Goal: Task Accomplishment & Management: Manage account settings

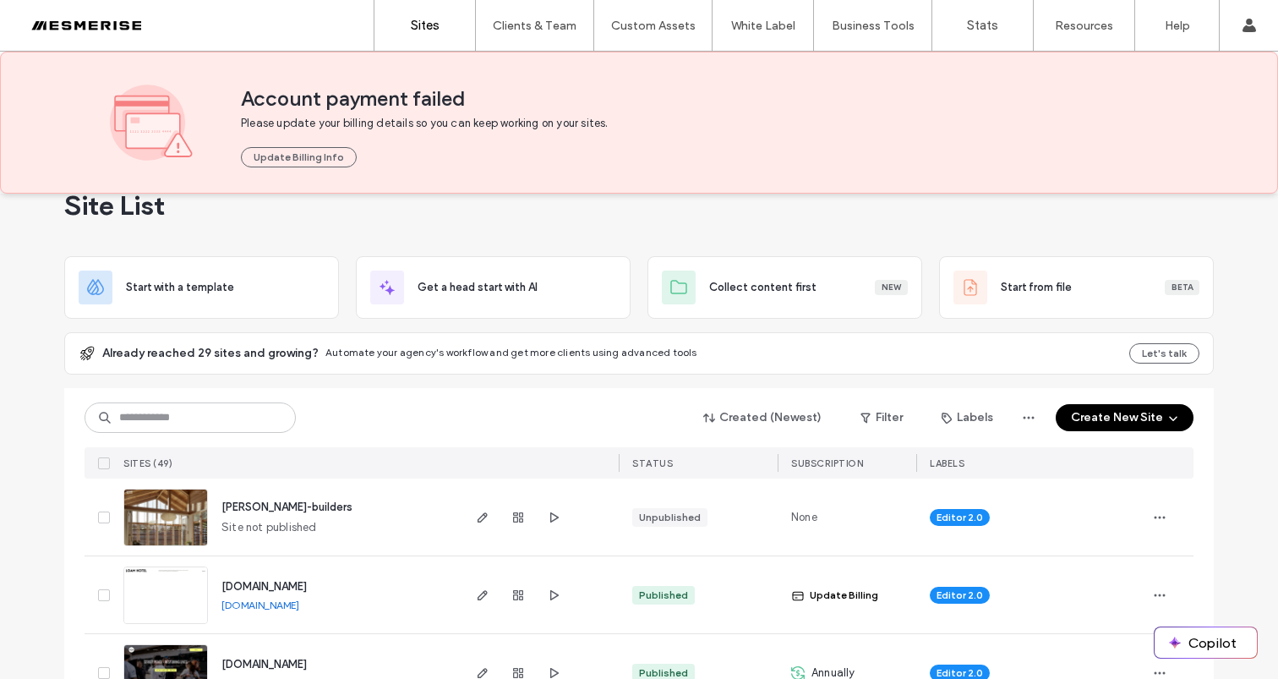
scroll to position [126, 0]
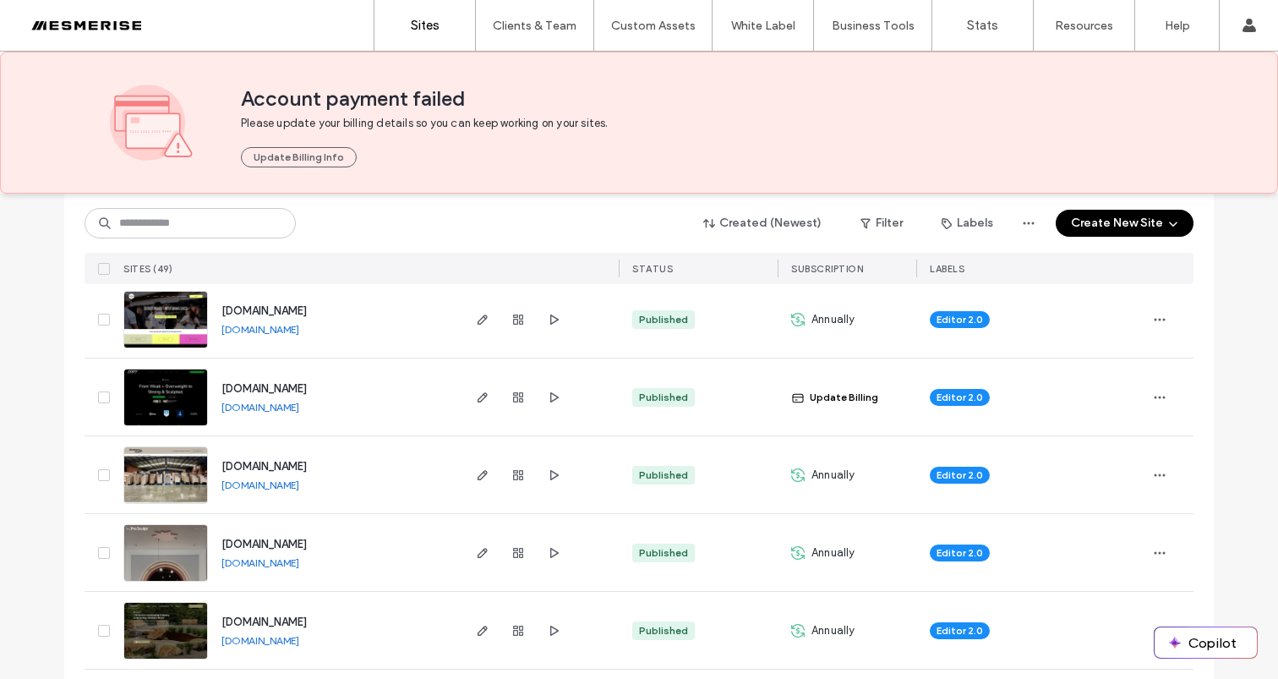
scroll to position [404, 0]
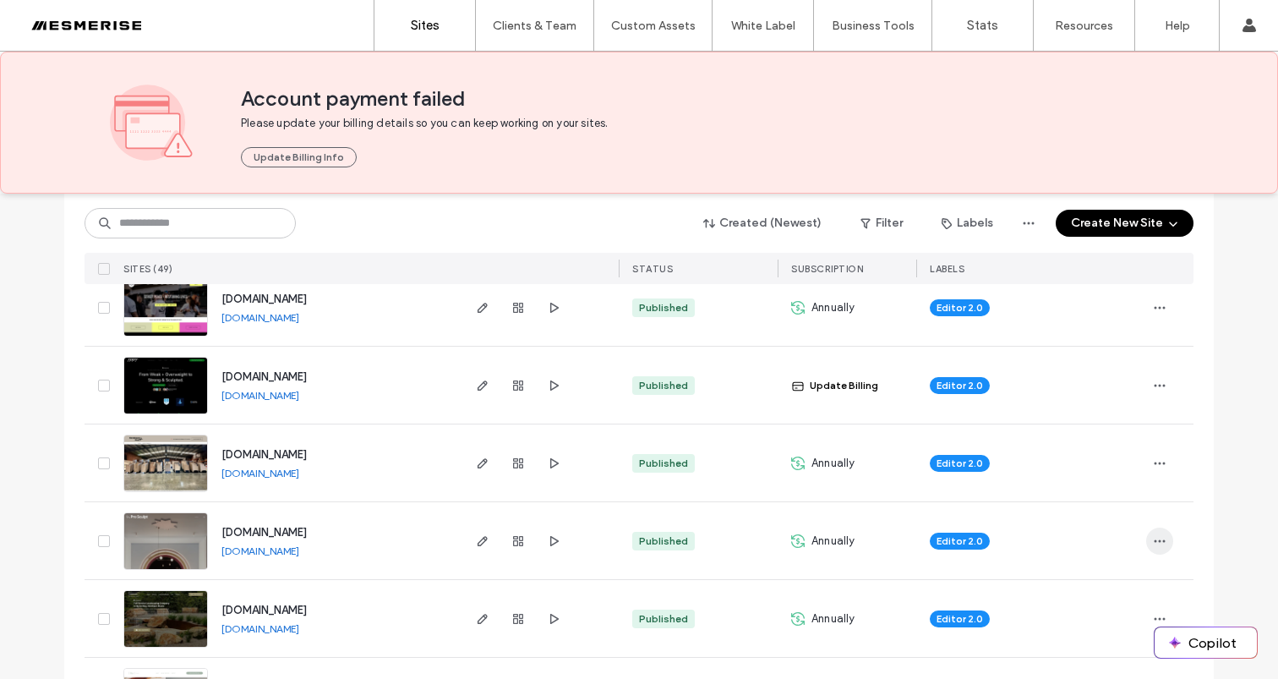
click at [1155, 539] on use "button" at bounding box center [1160, 540] width 11 height 3
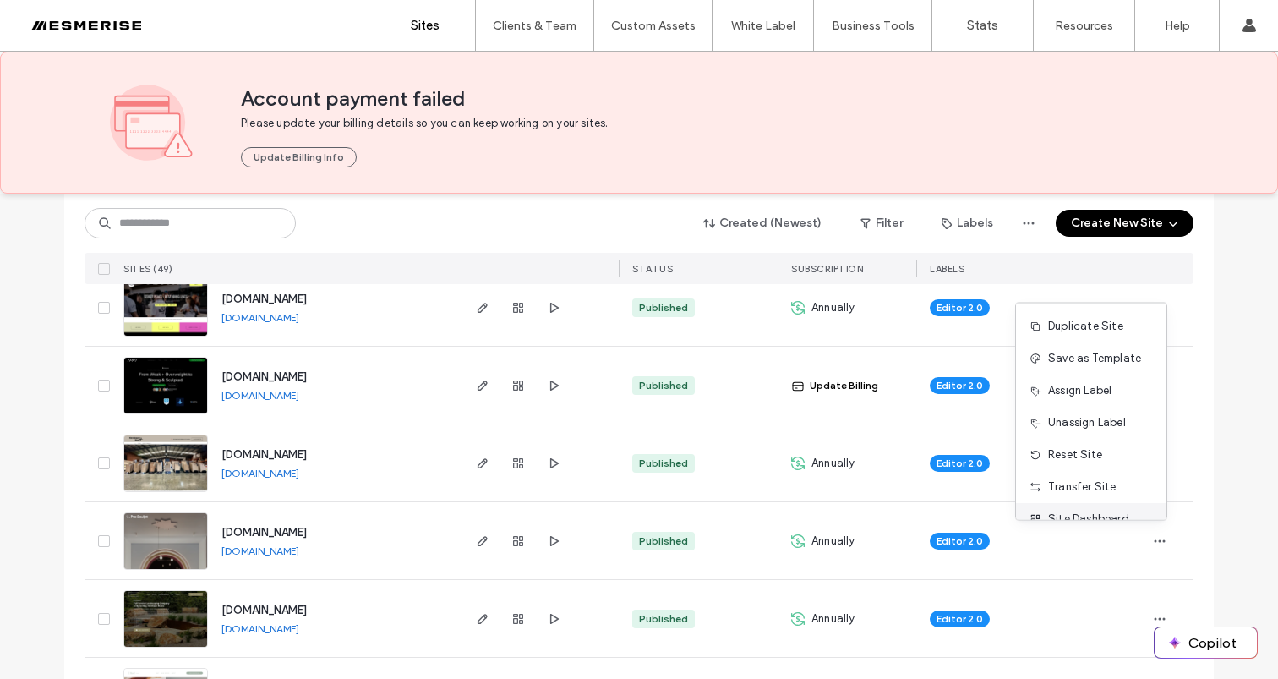
click at [1104, 517] on span "Site Dashboard" at bounding box center [1088, 519] width 81 height 17
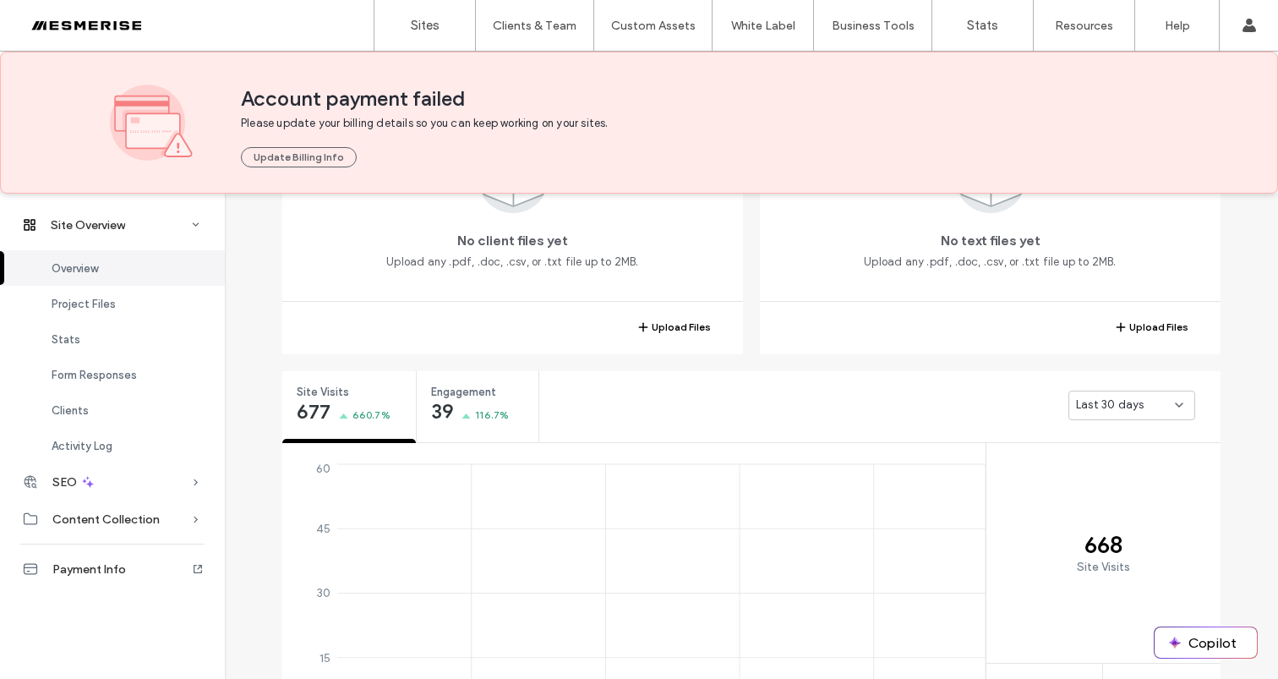
scroll to position [513, 0]
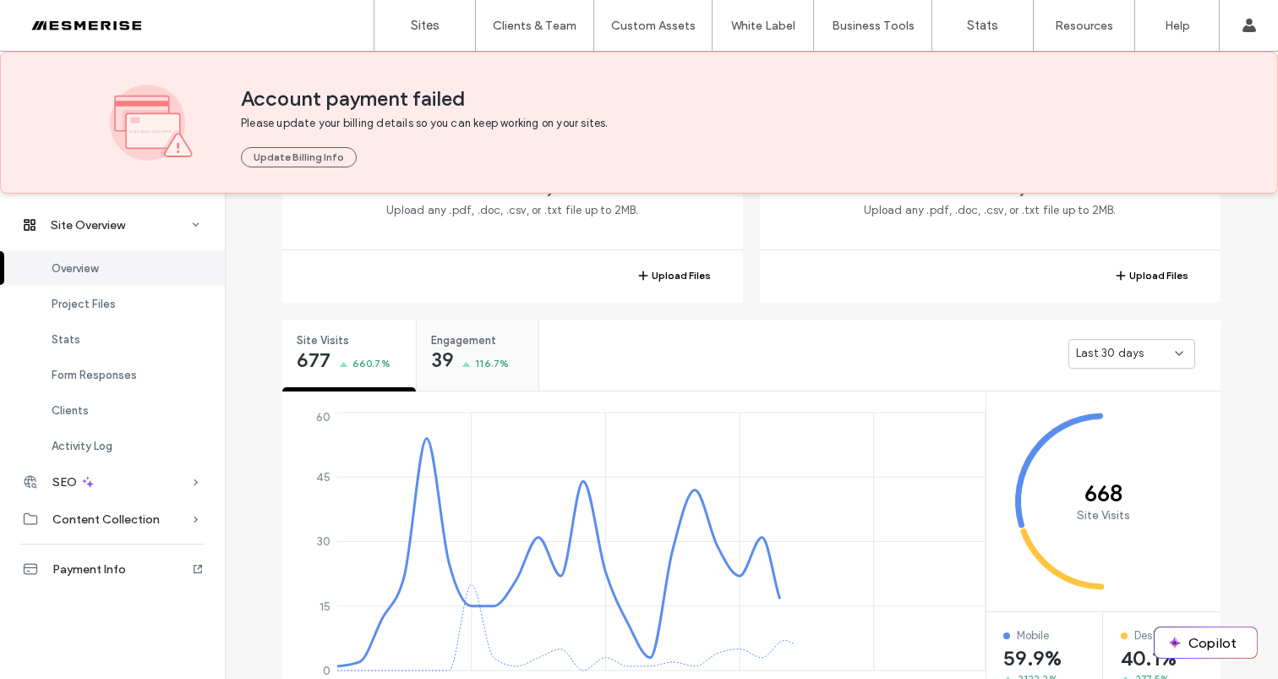
click at [486, 355] on span "116.7%" at bounding box center [492, 363] width 34 height 17
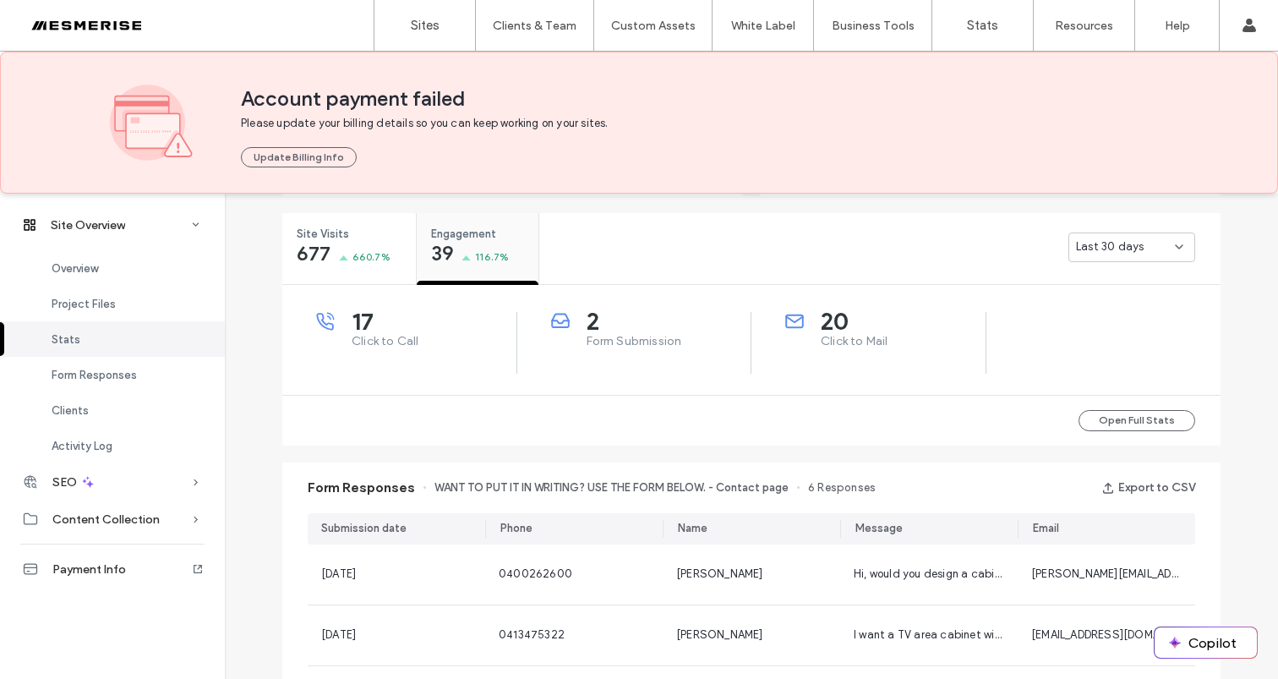
click at [454, 253] on div "39 116.7%" at bounding box center [470, 255] width 79 height 20
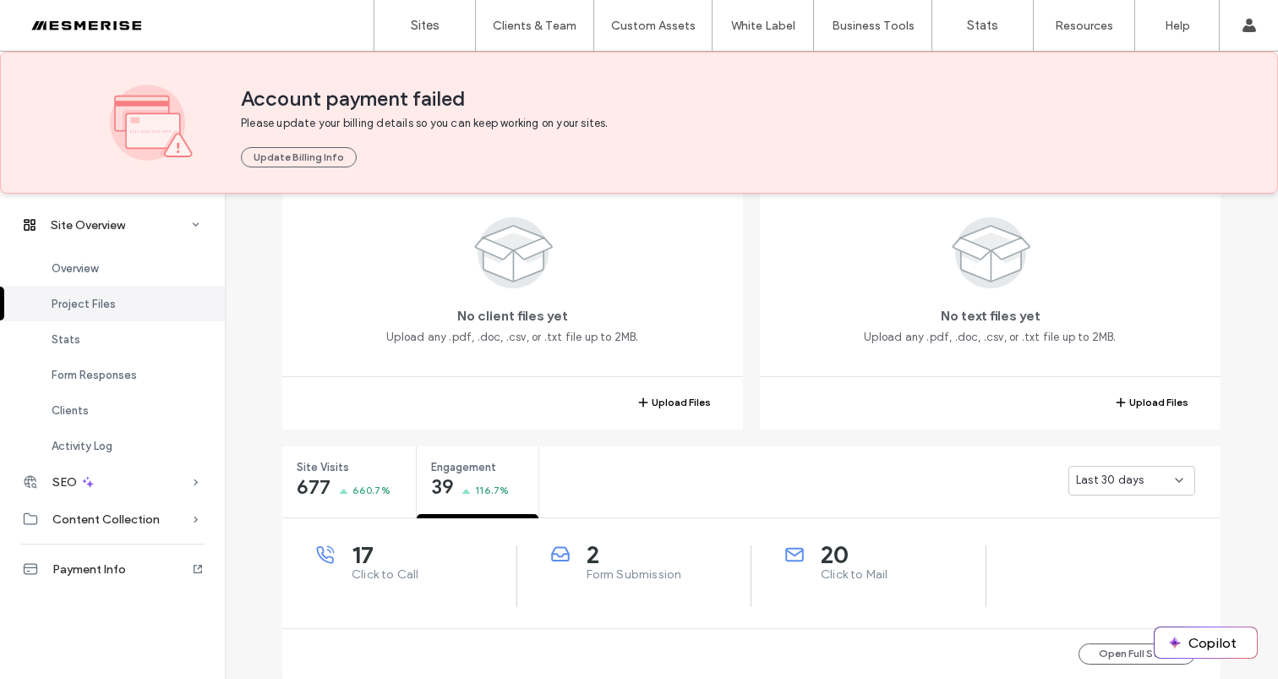
scroll to position [395, 0]
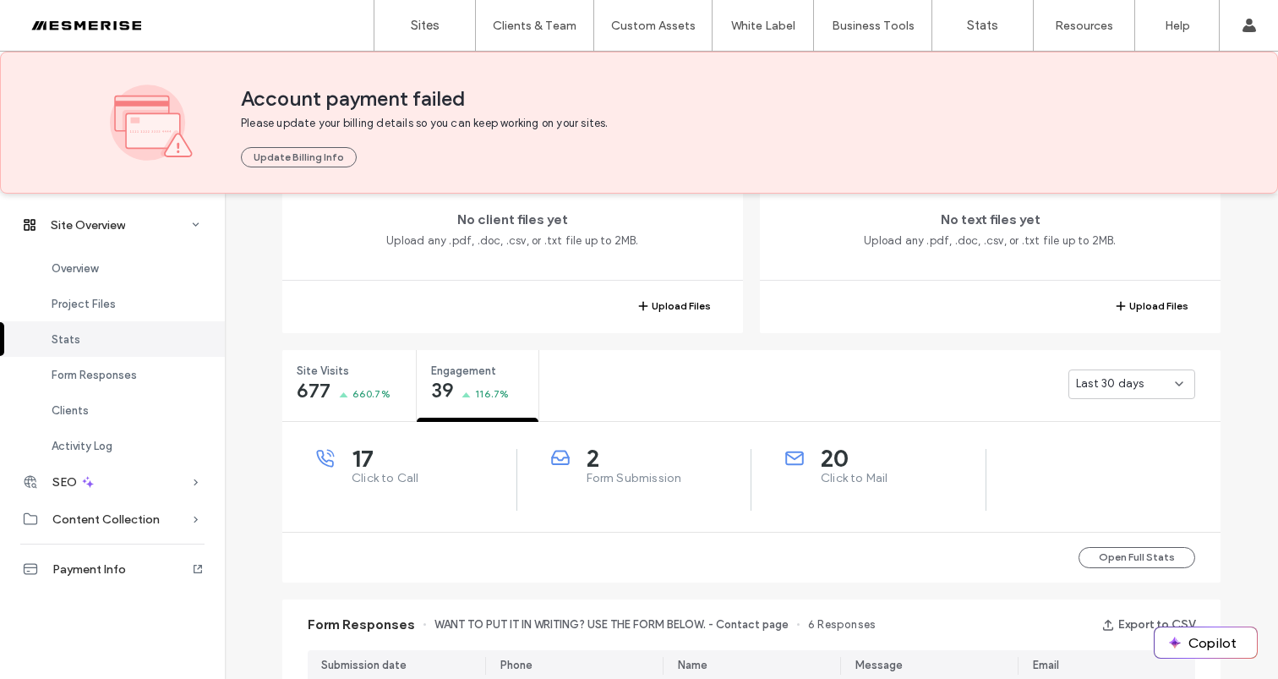
scroll to position [497, 0]
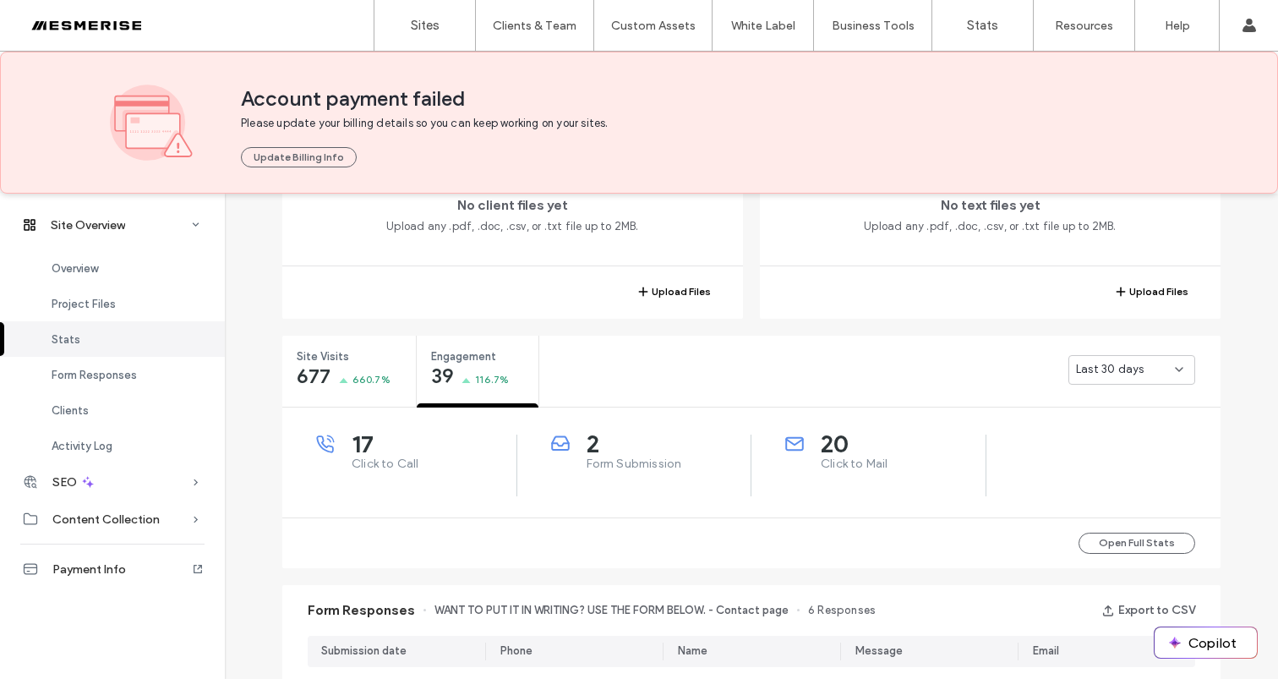
click at [823, 472] on span "Click to Mail" at bounding box center [903, 464] width 165 height 17
click at [823, 471] on span "Click to Mail" at bounding box center [903, 464] width 165 height 17
click at [623, 464] on span "Form Submission" at bounding box center [669, 464] width 165 height 17
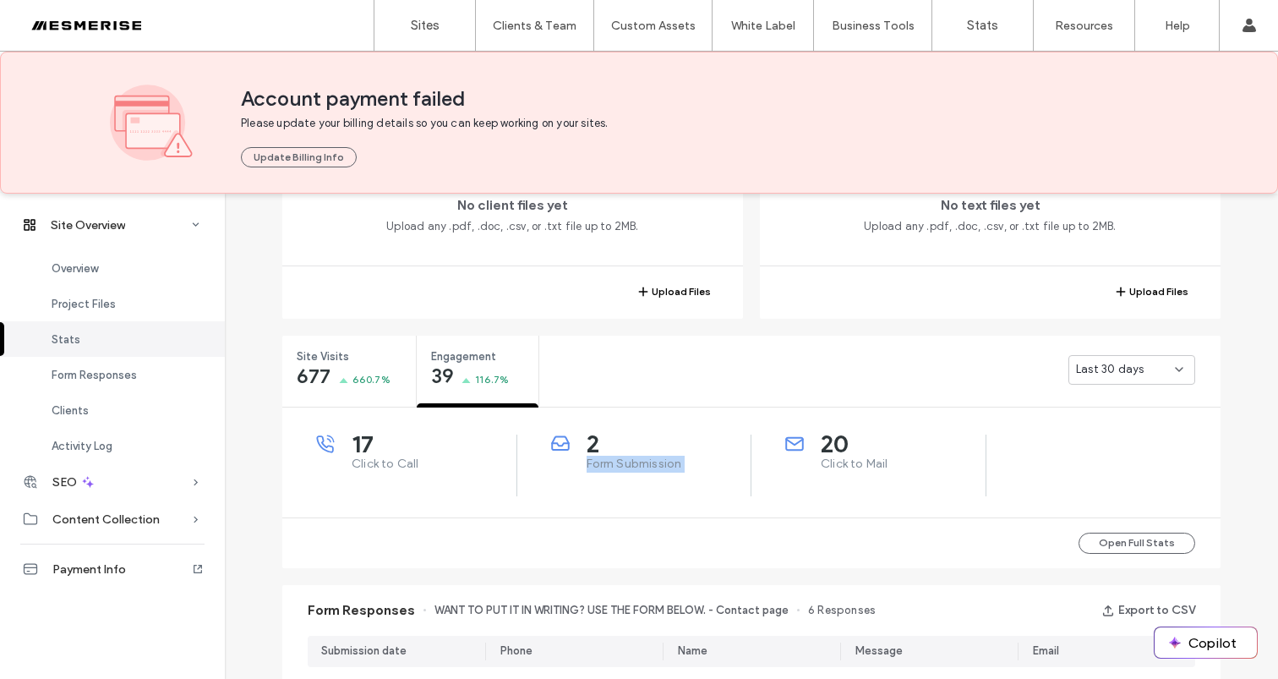
click at [623, 464] on span "Form Submission" at bounding box center [669, 464] width 165 height 17
click at [375, 468] on span "Click to Call" at bounding box center [434, 464] width 165 height 17
click at [670, 472] on span "Form Submission" at bounding box center [669, 464] width 165 height 17
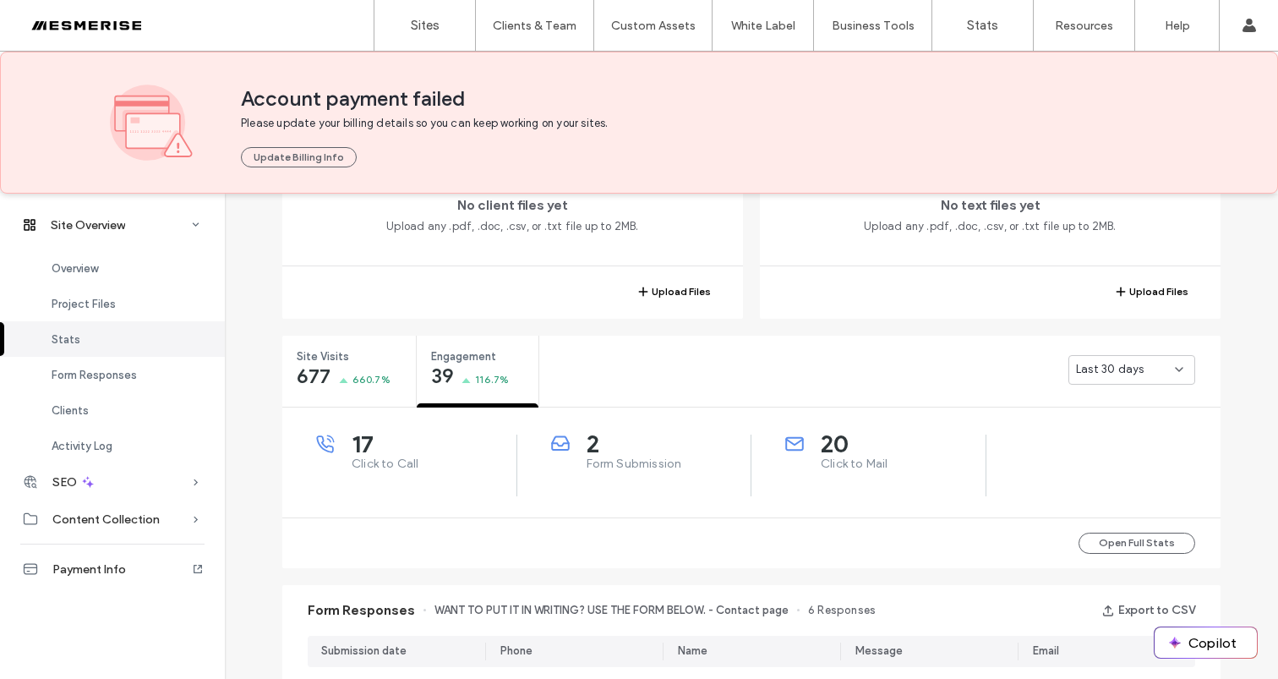
click at [1112, 366] on span "Last 30 days" at bounding box center [1110, 369] width 68 height 17
click at [1106, 424] on span "Last 7 days" at bounding box center [1100, 428] width 61 height 17
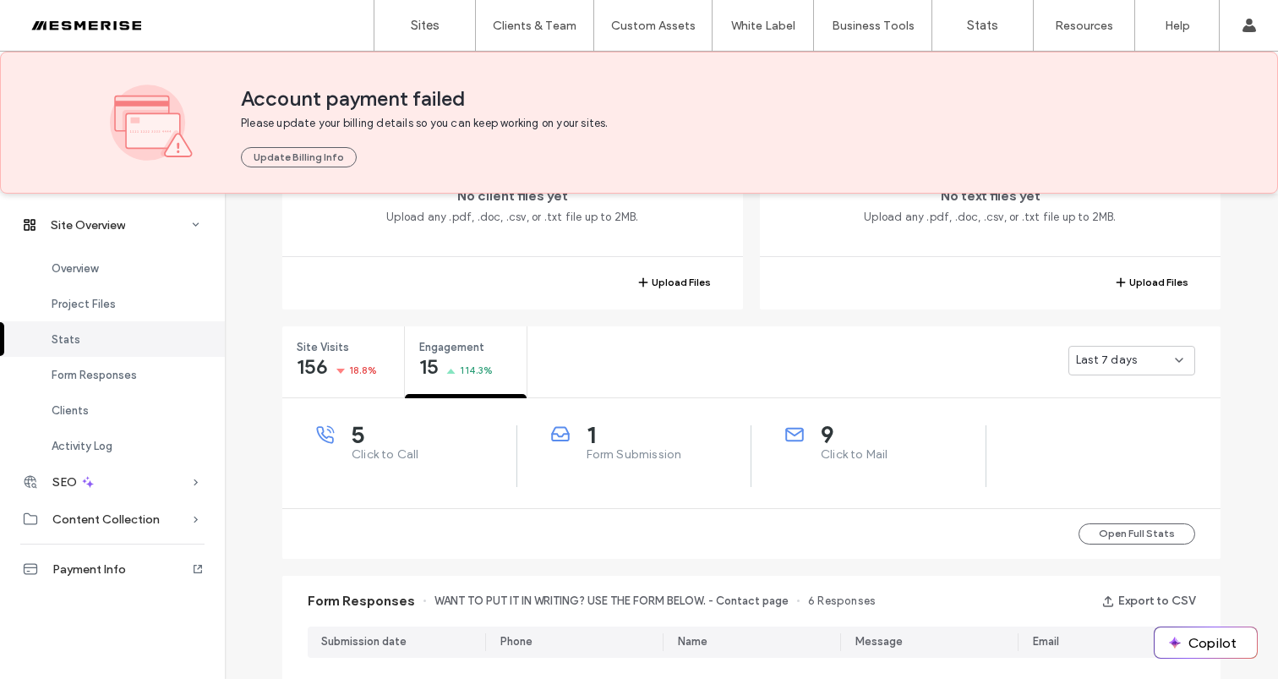
scroll to position [507, 0]
click at [1121, 359] on span "Last 7 days" at bounding box center [1106, 359] width 61 height 17
click at [997, 397] on div "5 Click to Call 1 Form Submission 9 Click to Mail" at bounding box center [751, 452] width 938 height 110
click at [1137, 369] on div "Last 7 days" at bounding box center [1132, 360] width 127 height 30
click at [1131, 438] on div "Last 30 days" at bounding box center [1126, 449] width 125 height 30
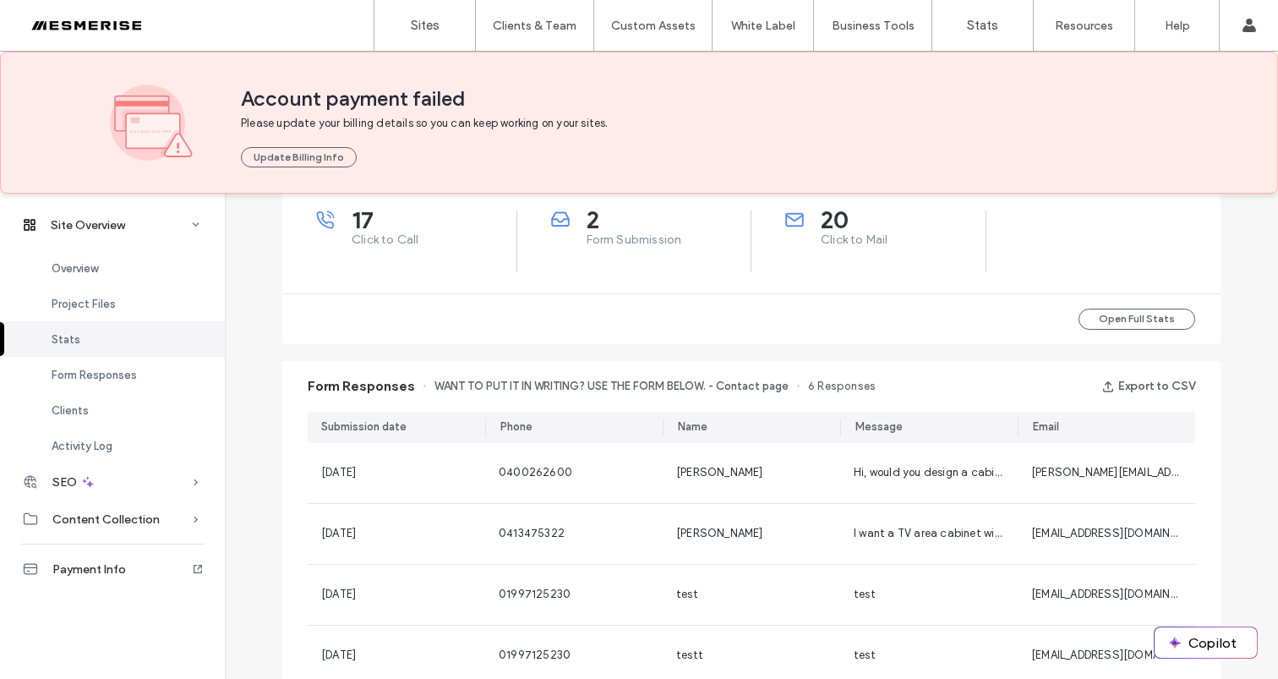
scroll to position [814, 0]
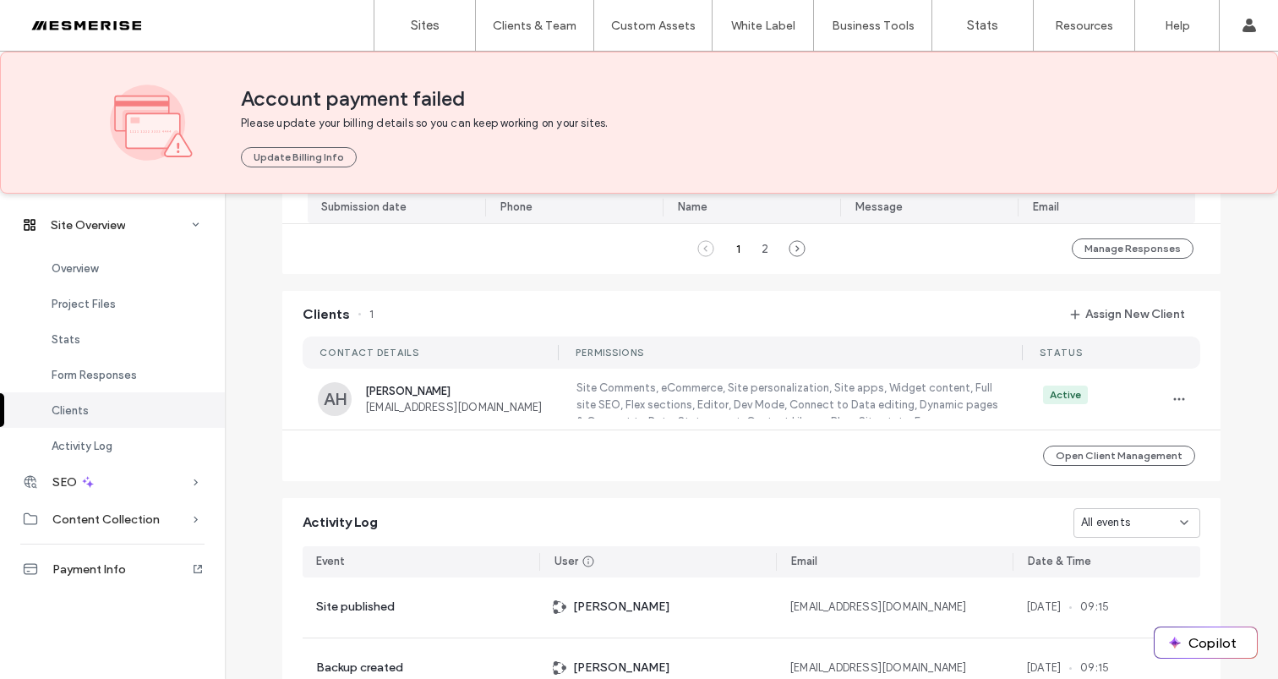
scroll to position [1452, 0]
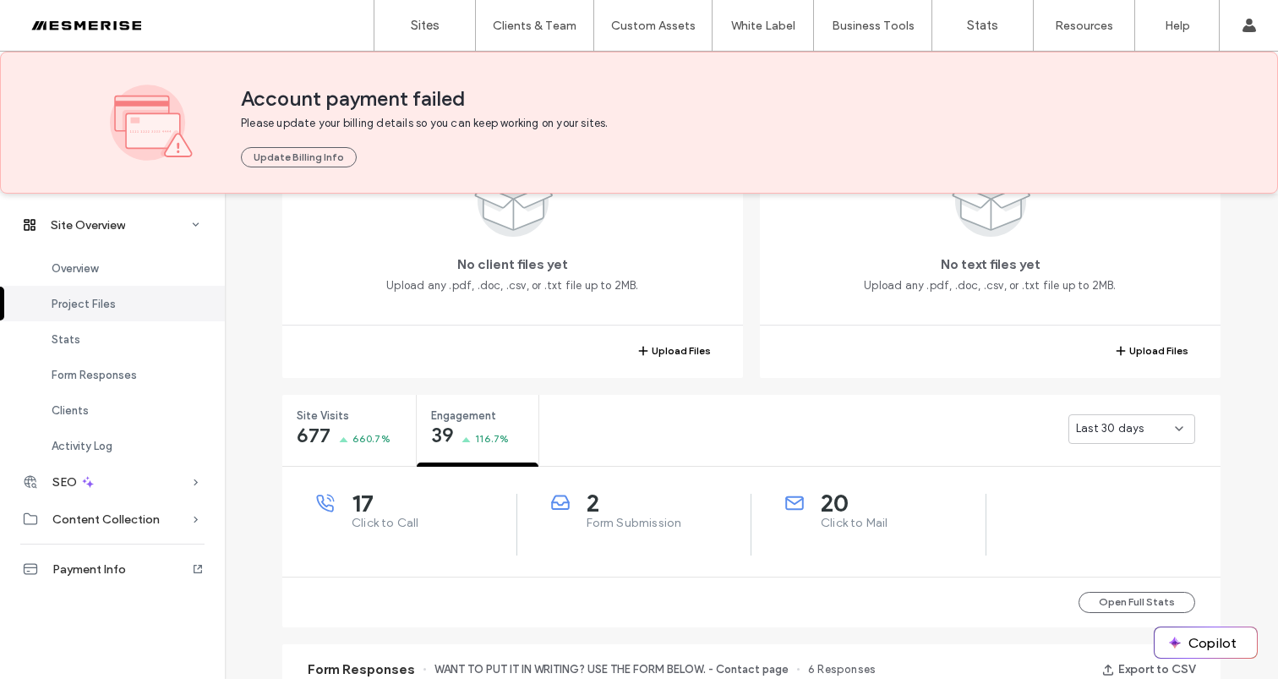
scroll to position [293, 0]
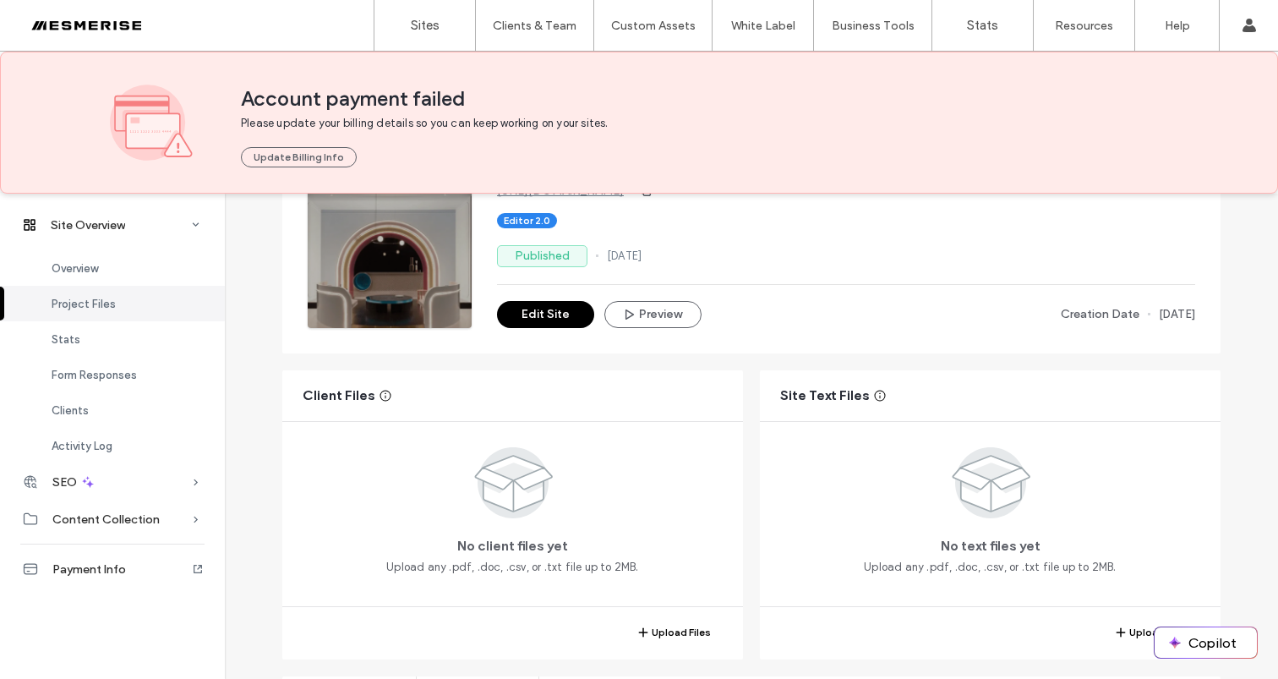
scroll to position [298, 0]
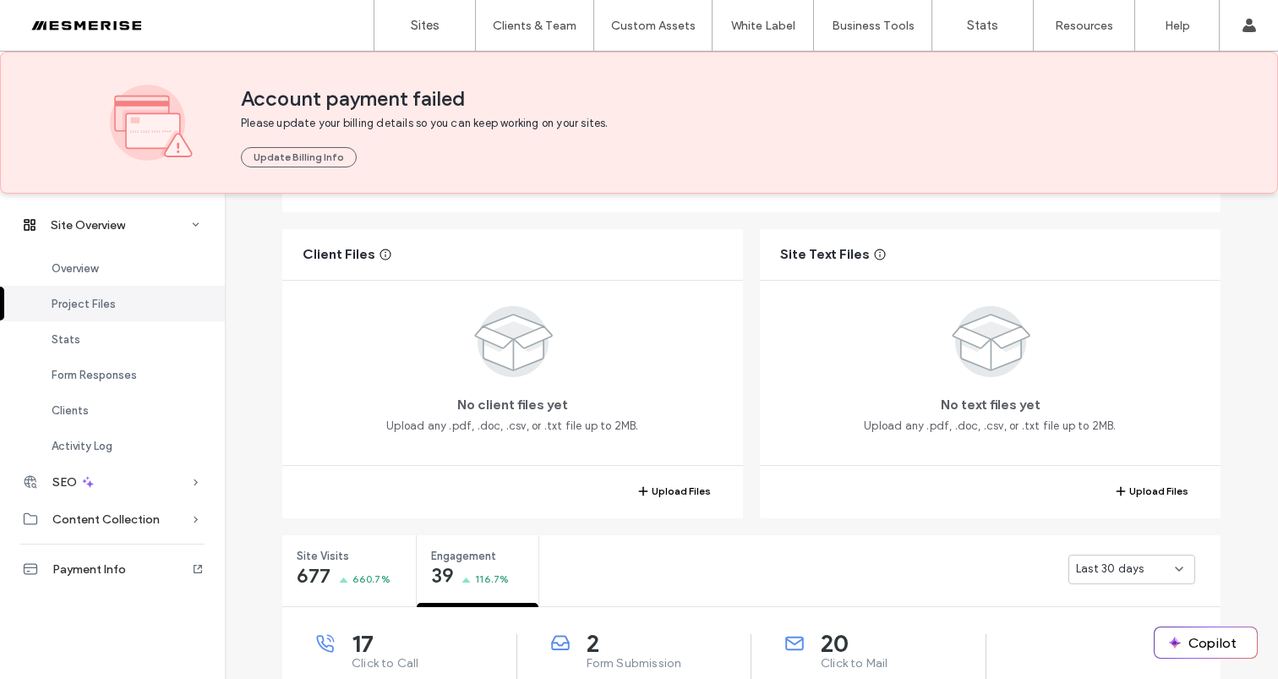
click at [745, 341] on div "Client Files No client files yet Upload any .pdf, .doc, .csv, or .txt file up t…" at bounding box center [751, 373] width 938 height 289
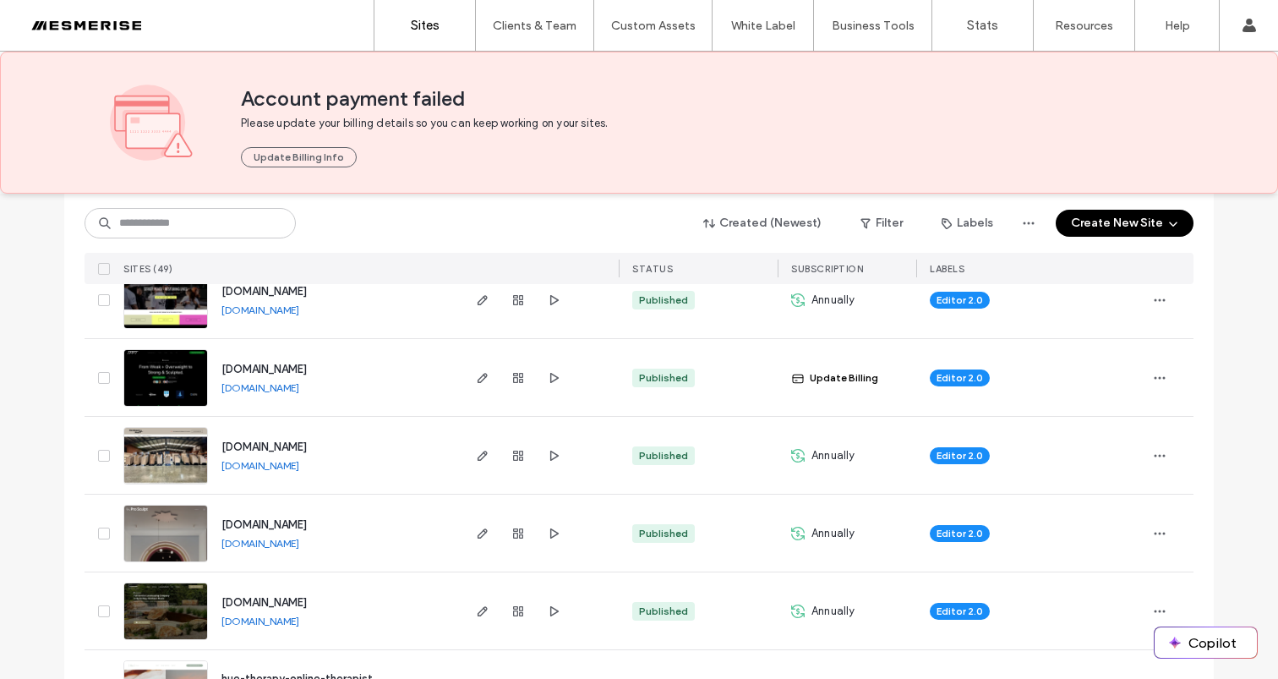
scroll to position [441, 0]
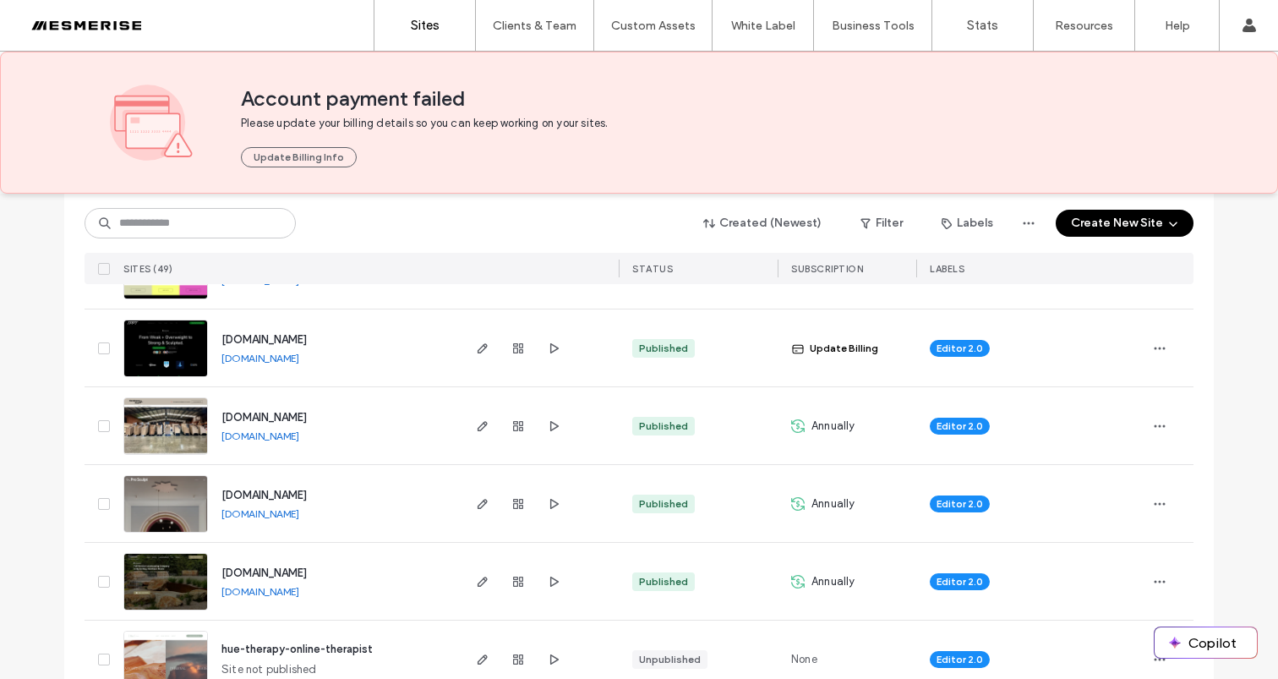
click at [1168, 499] on div at bounding box center [1169, 503] width 47 height 77
click at [1162, 503] on span "button" at bounding box center [1159, 503] width 27 height 27
click at [1027, 527] on div "Editor 2.0" at bounding box center [1030, 503] width 229 height 77
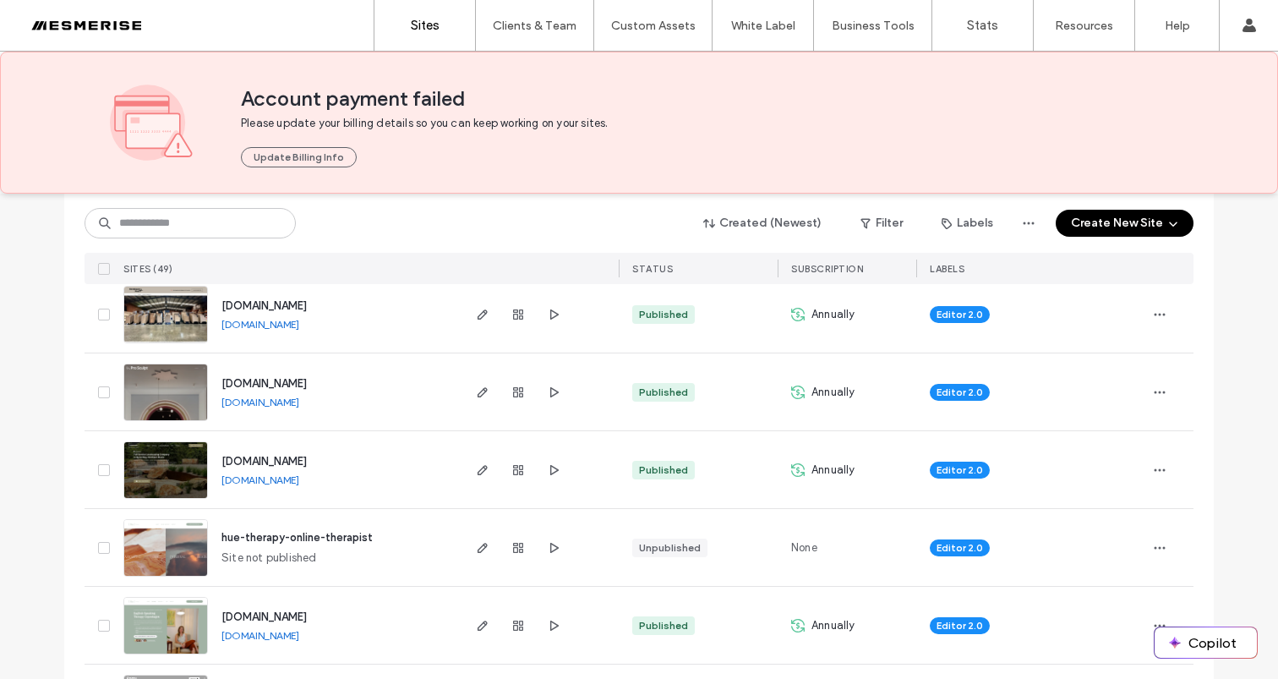
scroll to position [557, 0]
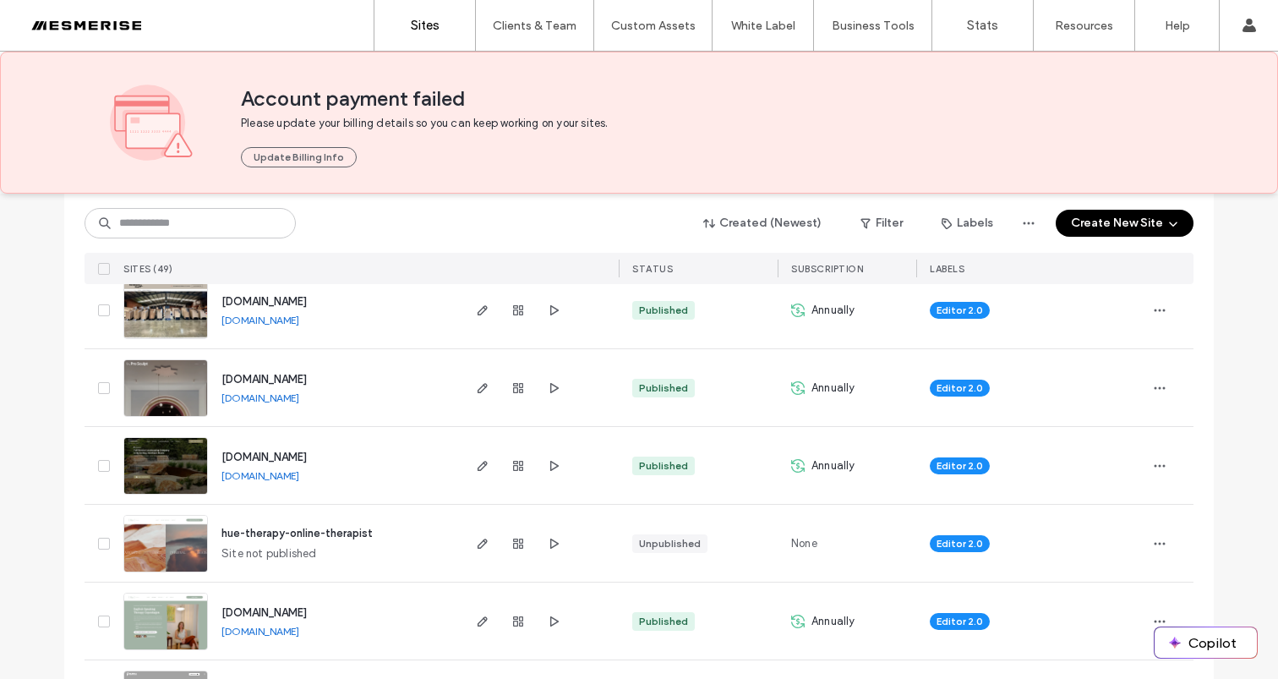
click at [307, 452] on span "[DOMAIN_NAME]" at bounding box center [263, 457] width 85 height 13
click at [307, 455] on span "[DOMAIN_NAME]" at bounding box center [263, 457] width 85 height 13
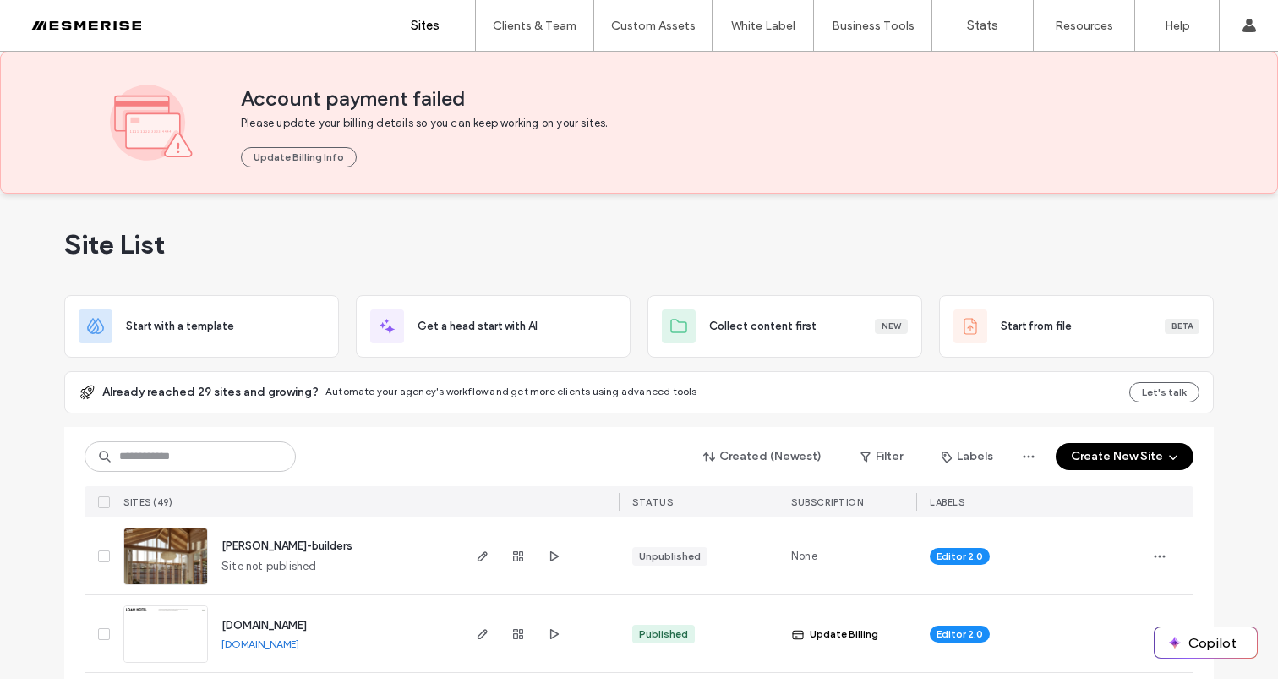
click at [439, 124] on span "Please update your billing details so you can keep working on your sites." at bounding box center [458, 123] width 435 height 17
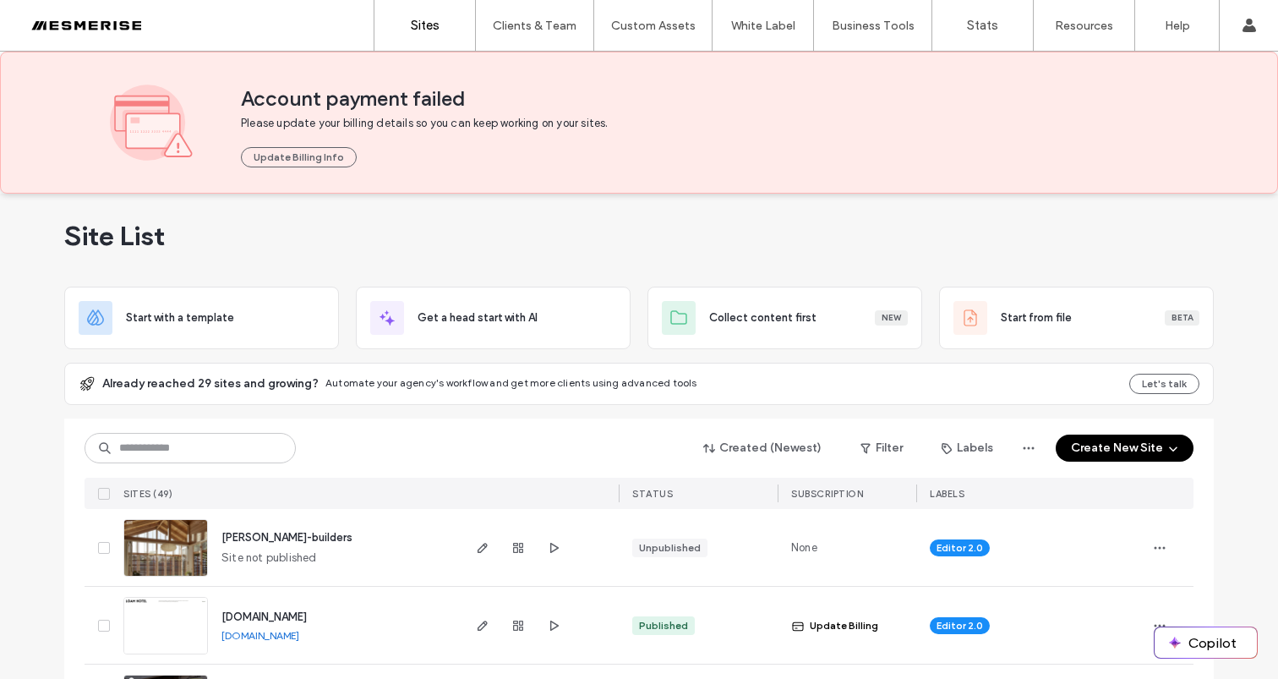
click at [442, 96] on span "Account payment failed" at bounding box center [704, 98] width 927 height 25
click at [440, 132] on div "Update Billing Info" at bounding box center [704, 150] width 927 height 36
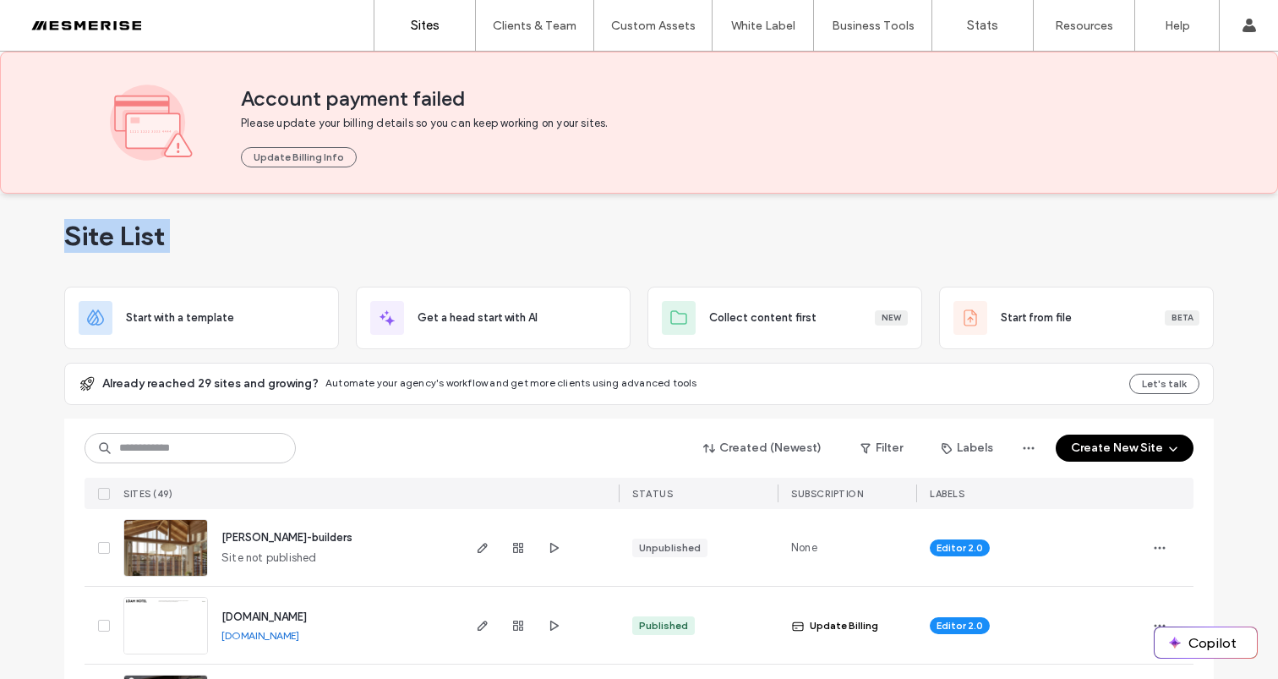
click at [440, 132] on div "Update Billing Info" at bounding box center [704, 150] width 927 height 36
click at [437, 112] on div "Account payment failed Please update your billing details so you can keep worki…" at bounding box center [704, 123] width 927 height 90
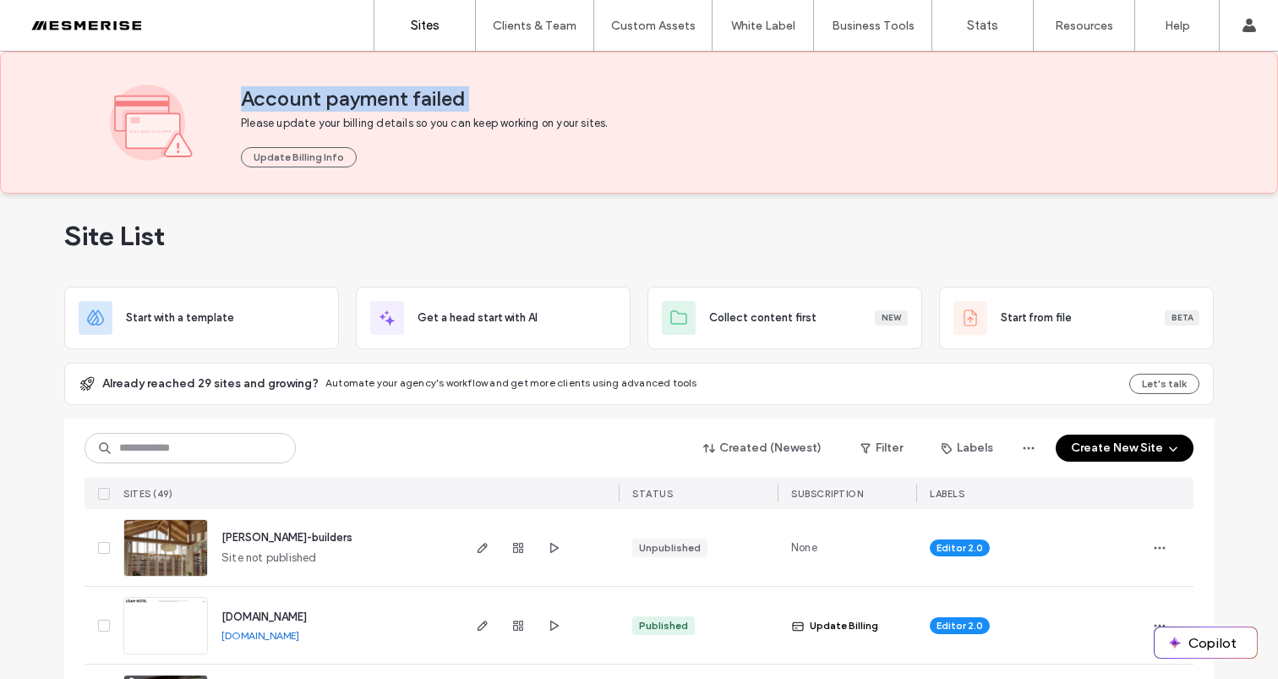
click at [437, 112] on div "Account payment failed Please update your billing details so you can keep worki…" at bounding box center [704, 123] width 927 height 90
click at [436, 100] on span "Account payment failed" at bounding box center [704, 98] width 927 height 25
click at [427, 127] on span "Please update your billing details so you can keep working on your sites." at bounding box center [458, 123] width 435 height 17
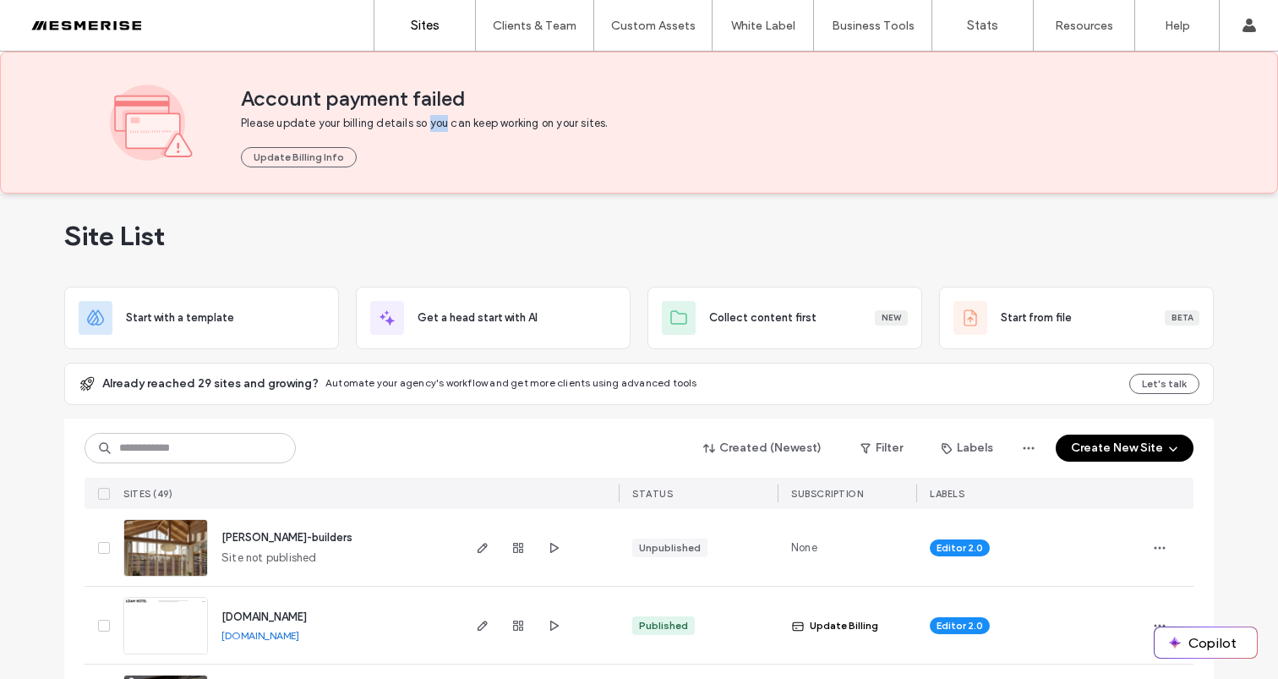
click at [427, 127] on span "Please update your billing details so you can keep working on your sites." at bounding box center [458, 123] width 435 height 17
click at [425, 101] on span "Account payment failed" at bounding box center [704, 98] width 927 height 25
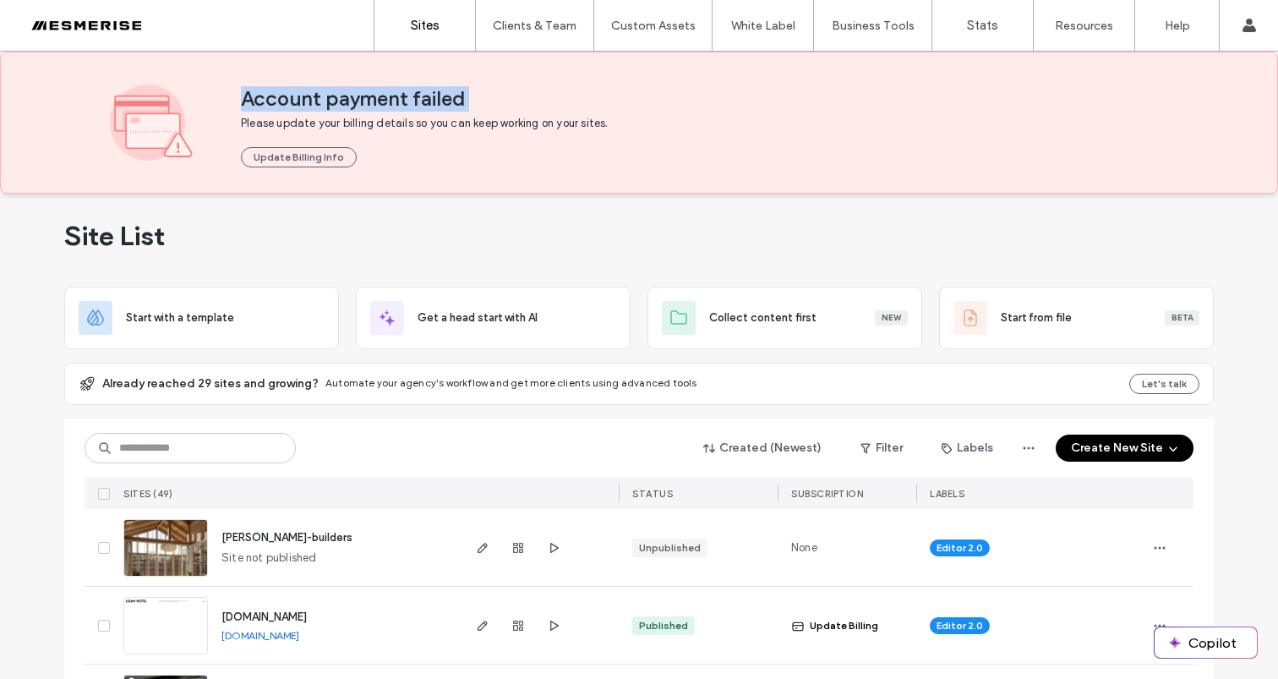
click at [380, 103] on span "Account payment failed" at bounding box center [704, 98] width 927 height 25
click at [308, 90] on span "Account payment failed" at bounding box center [704, 98] width 927 height 25
click at [342, 106] on span "Account payment failed" at bounding box center [704, 98] width 927 height 25
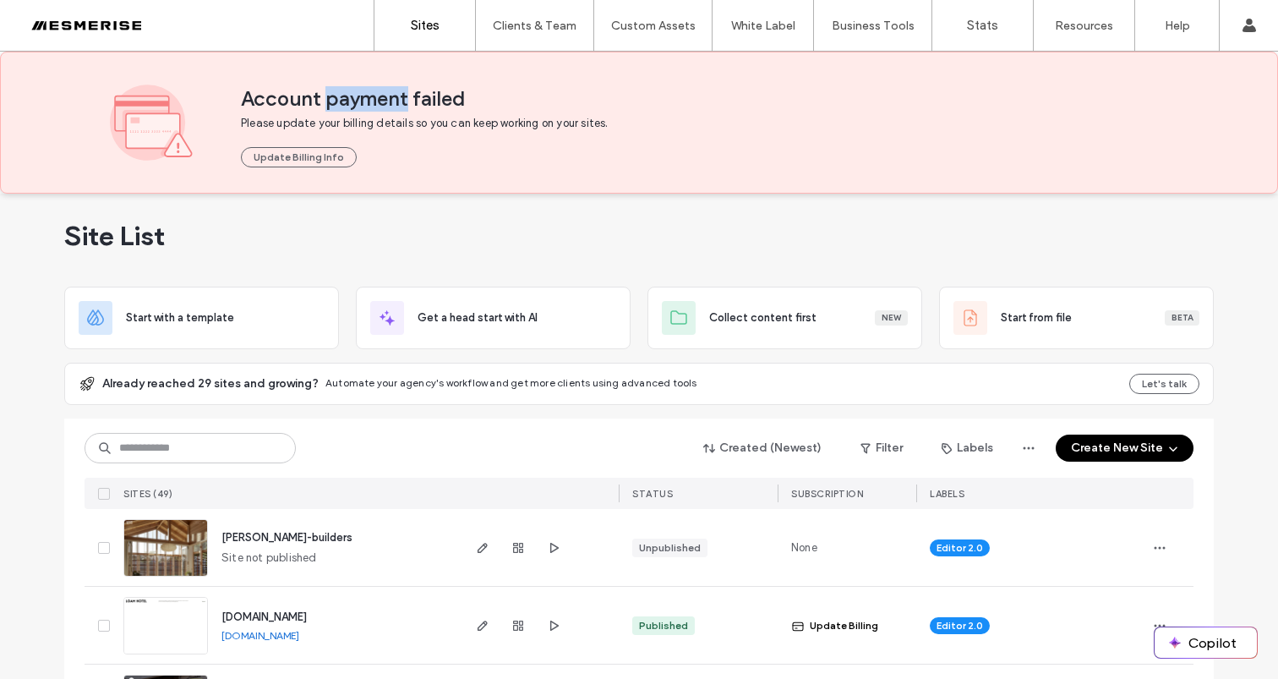
click at [342, 106] on span "Account payment failed" at bounding box center [704, 98] width 927 height 25
click at [402, 96] on span "Account payment failed" at bounding box center [704, 98] width 927 height 25
click at [436, 95] on span "Account payment failed" at bounding box center [704, 98] width 927 height 25
click at [373, 95] on span "Account payment failed" at bounding box center [704, 98] width 927 height 25
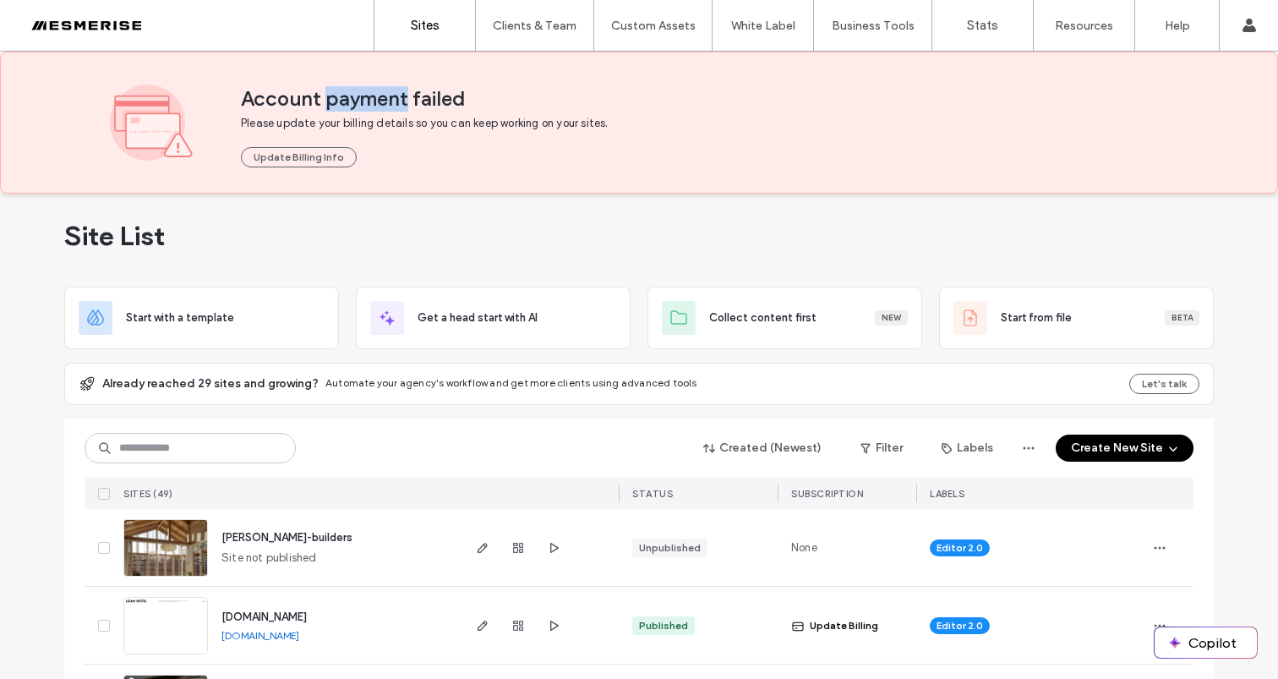
click at [373, 95] on span "Account payment failed" at bounding box center [704, 98] width 927 height 25
click at [306, 92] on span "Account payment failed" at bounding box center [704, 98] width 927 height 25
click at [357, 103] on span "Account payment failed" at bounding box center [704, 98] width 927 height 25
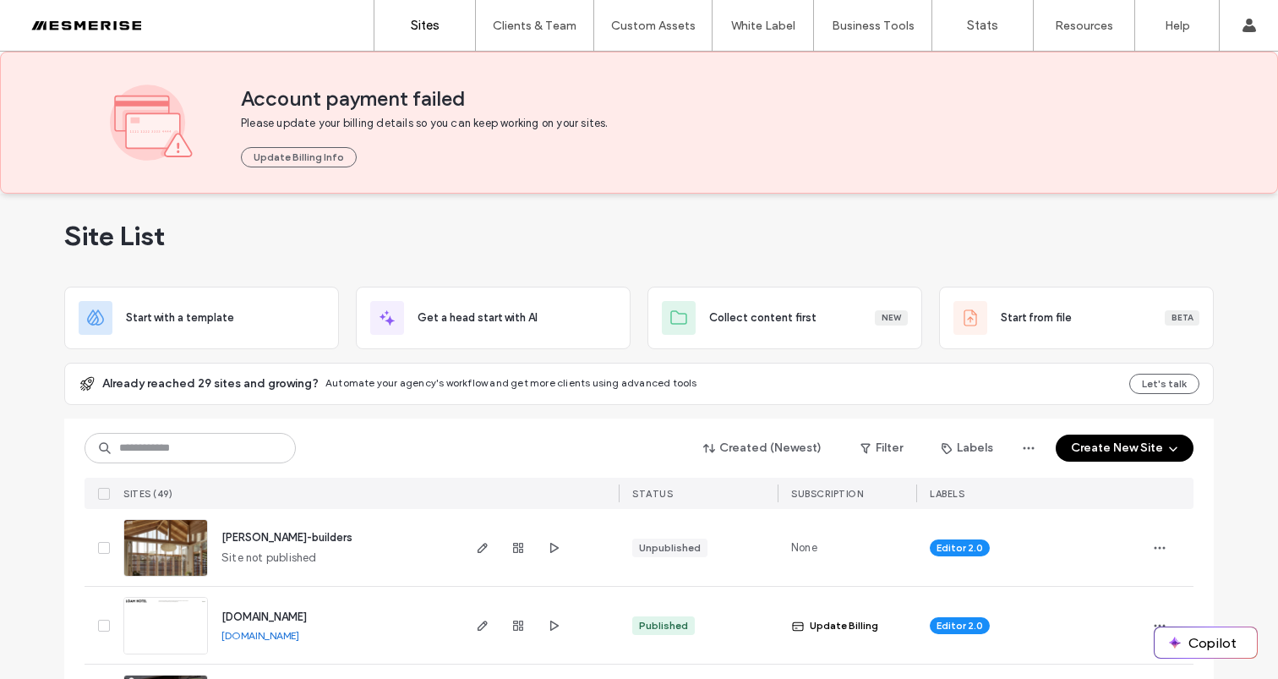
click at [440, 99] on span "Account payment failed" at bounding box center [704, 98] width 927 height 25
click at [435, 125] on span "Please update your billing details so you can keep working on your sites." at bounding box center [458, 123] width 435 height 17
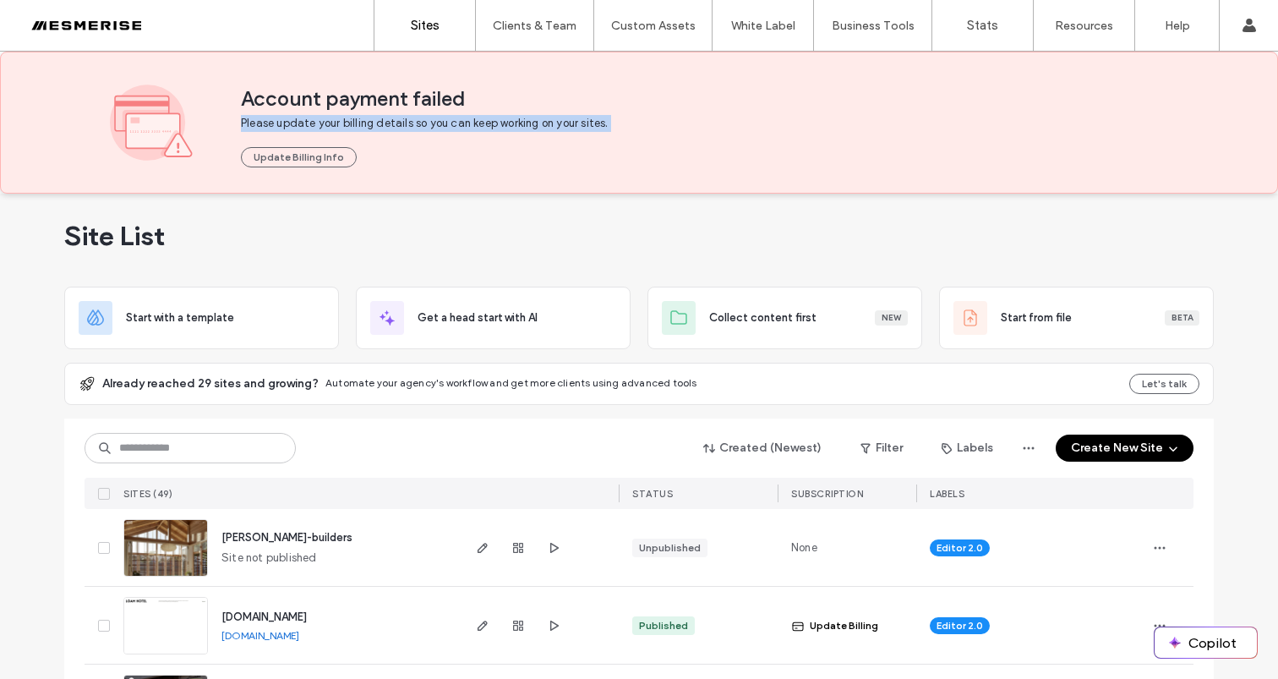
click at [378, 96] on span "Account payment failed" at bounding box center [704, 98] width 927 height 25
click at [296, 98] on span "Account payment failed" at bounding box center [704, 98] width 927 height 25
click at [342, 99] on span "Account payment failed" at bounding box center [704, 98] width 927 height 25
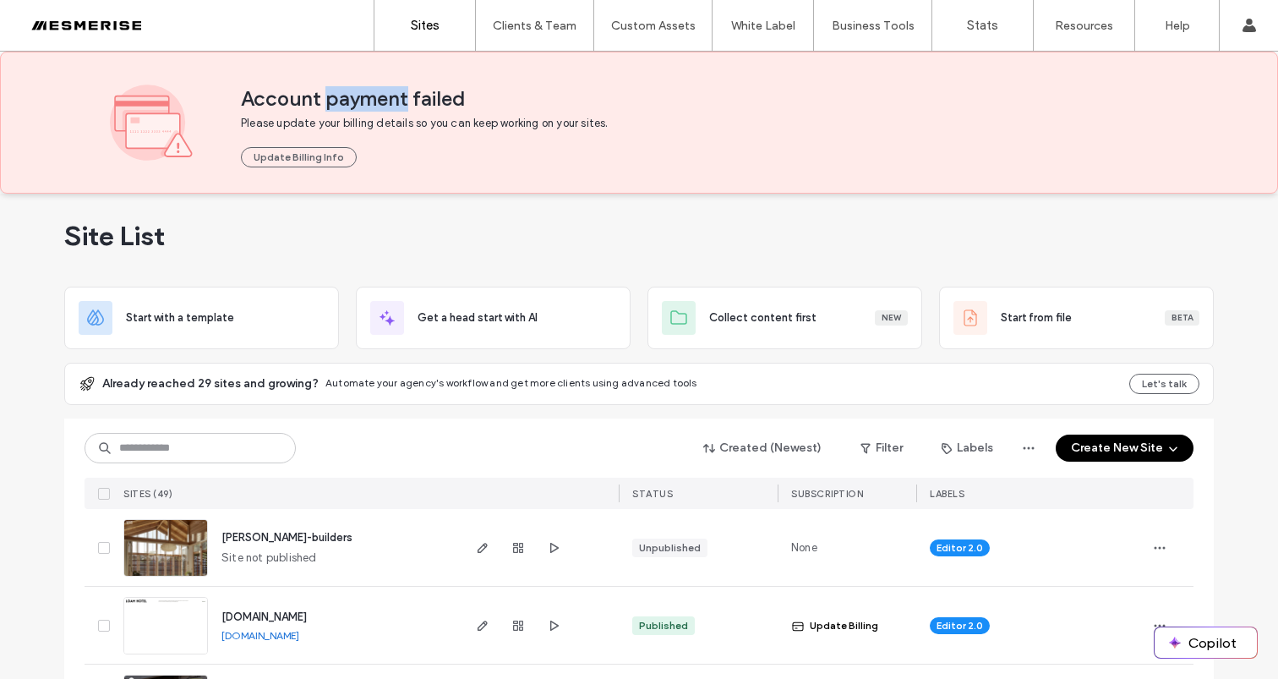
click at [342, 99] on span "Account payment failed" at bounding box center [704, 98] width 927 height 25
click at [412, 99] on span "Account payment failed" at bounding box center [704, 98] width 927 height 25
click at [425, 99] on span "Account payment failed" at bounding box center [704, 98] width 927 height 25
click at [371, 101] on span "Account payment failed" at bounding box center [704, 98] width 927 height 25
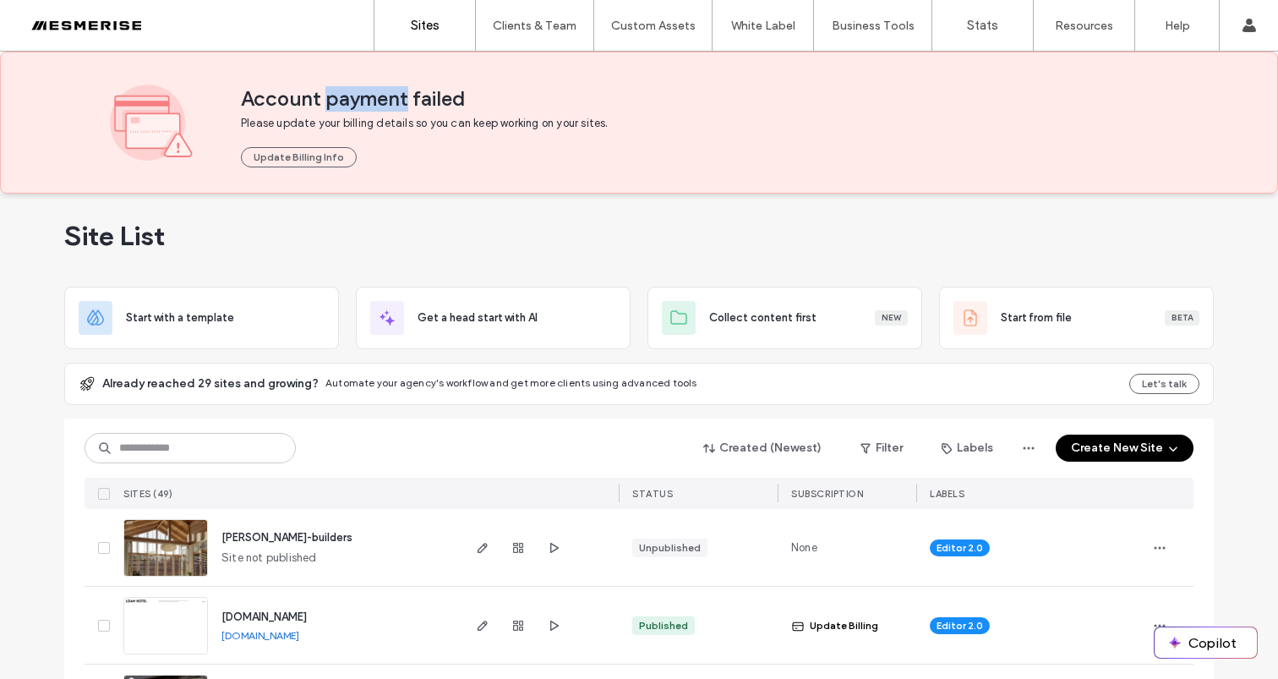
click at [371, 101] on span "Account payment failed" at bounding box center [704, 98] width 927 height 25
click at [293, 101] on span "Account payment failed" at bounding box center [704, 98] width 927 height 25
click at [299, 121] on span "Please update your billing details so you can keep working on your sites." at bounding box center [458, 123] width 435 height 17
click at [299, 122] on span "Please update your billing details so you can keep working on your sites." at bounding box center [458, 123] width 435 height 17
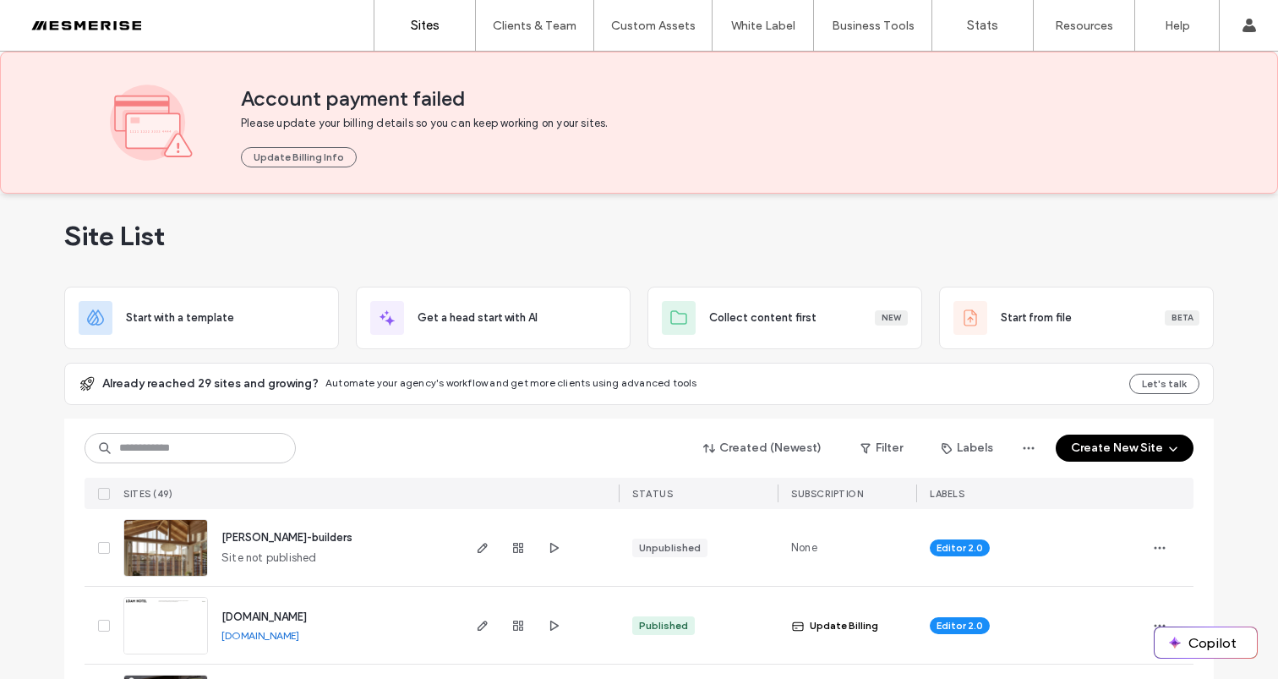
click at [353, 102] on span "Account payment failed" at bounding box center [704, 98] width 927 height 25
click at [459, 90] on span "Account payment failed" at bounding box center [704, 98] width 927 height 25
click at [443, 126] on span "Please update your billing details so you can keep working on your sites." at bounding box center [458, 123] width 435 height 17
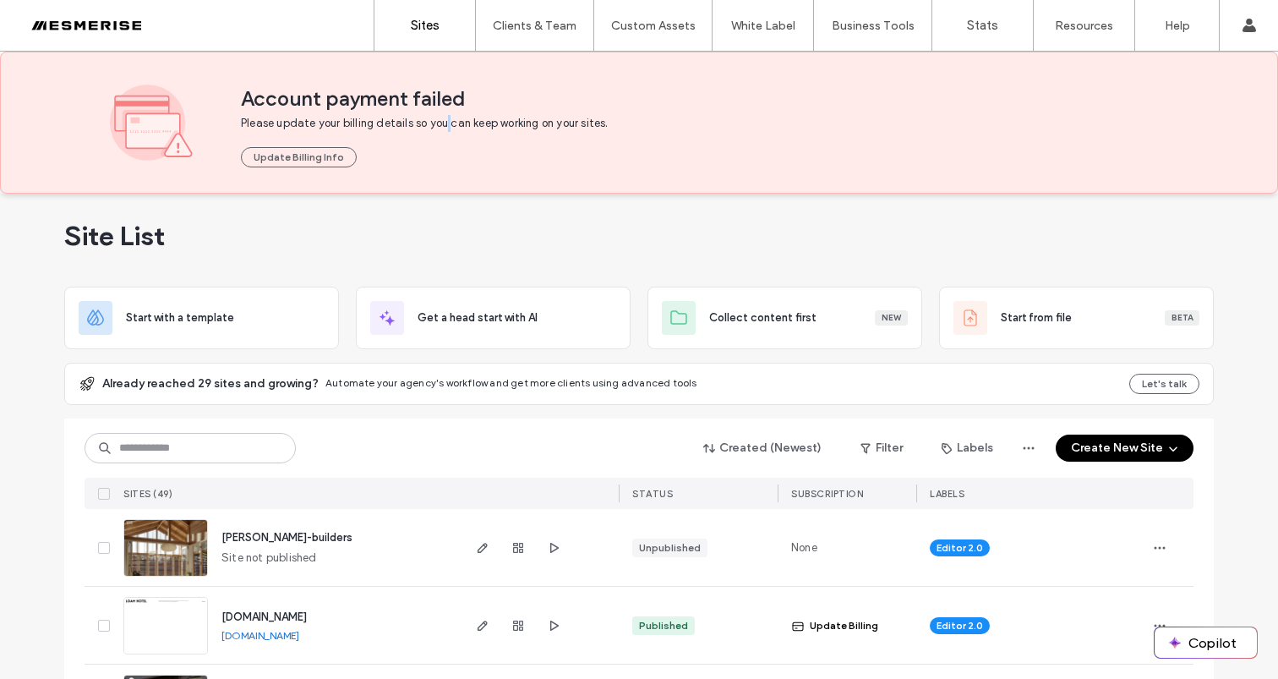
click at [443, 127] on span "Please update your billing details so you can keep working on your sites." at bounding box center [458, 123] width 435 height 17
click at [362, 103] on span "Account payment failed" at bounding box center [704, 98] width 927 height 25
click at [302, 101] on span "Account payment failed" at bounding box center [704, 98] width 927 height 25
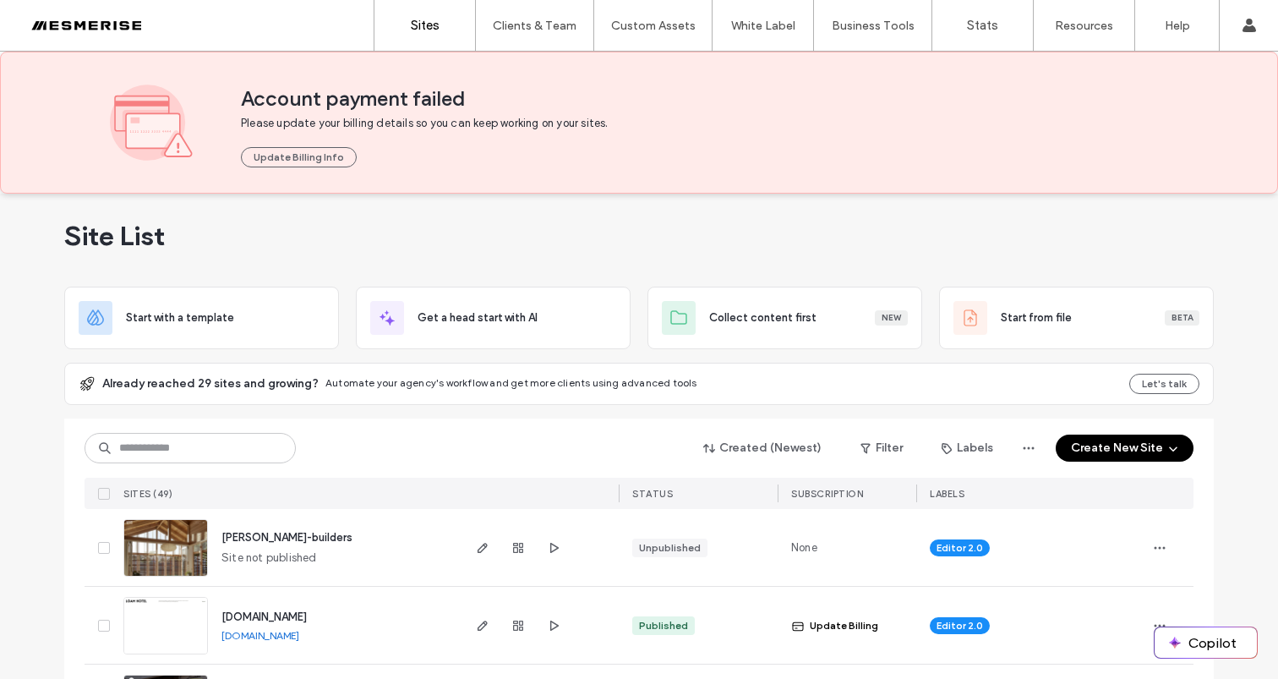
click at [370, 96] on span "Account payment failed" at bounding box center [704, 98] width 927 height 25
click at [437, 96] on span "Account payment failed" at bounding box center [704, 98] width 927 height 25
click at [358, 95] on span "Account payment failed" at bounding box center [704, 98] width 927 height 25
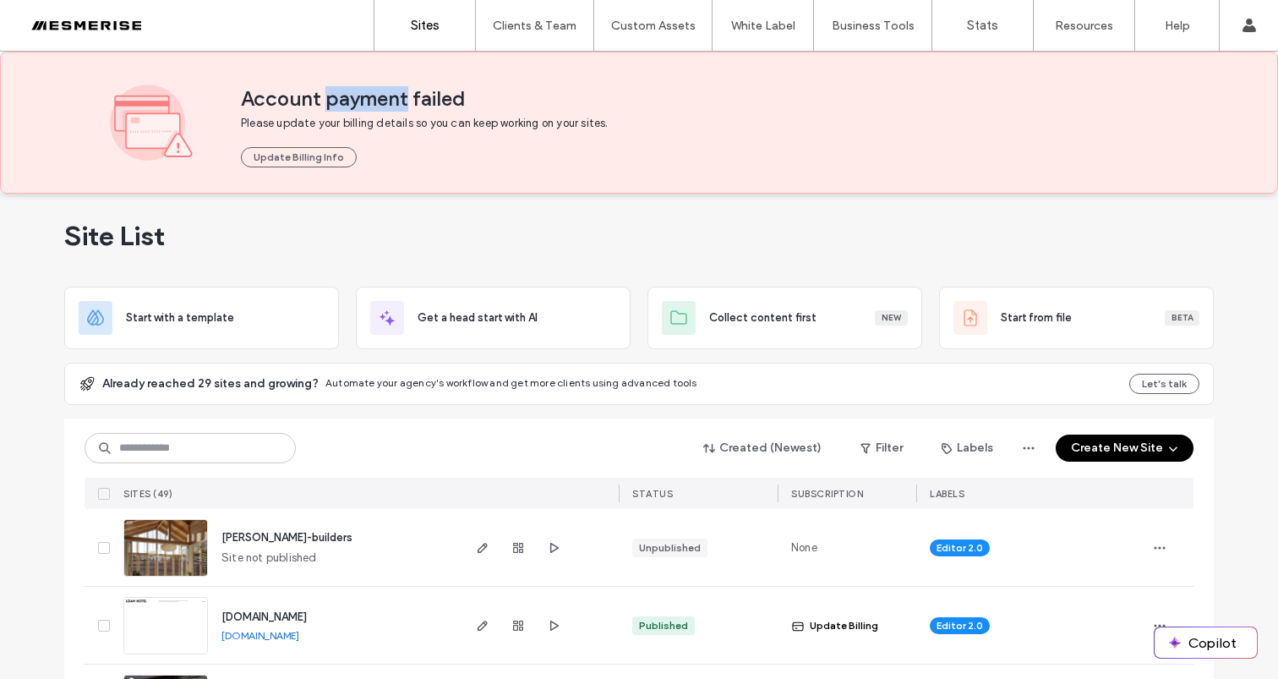
click at [358, 95] on span "Account payment failed" at bounding box center [704, 98] width 927 height 25
click at [298, 96] on span "Account payment failed" at bounding box center [704, 98] width 927 height 25
click at [326, 129] on span "Please update your billing details so you can keep working on your sites." at bounding box center [458, 123] width 435 height 17
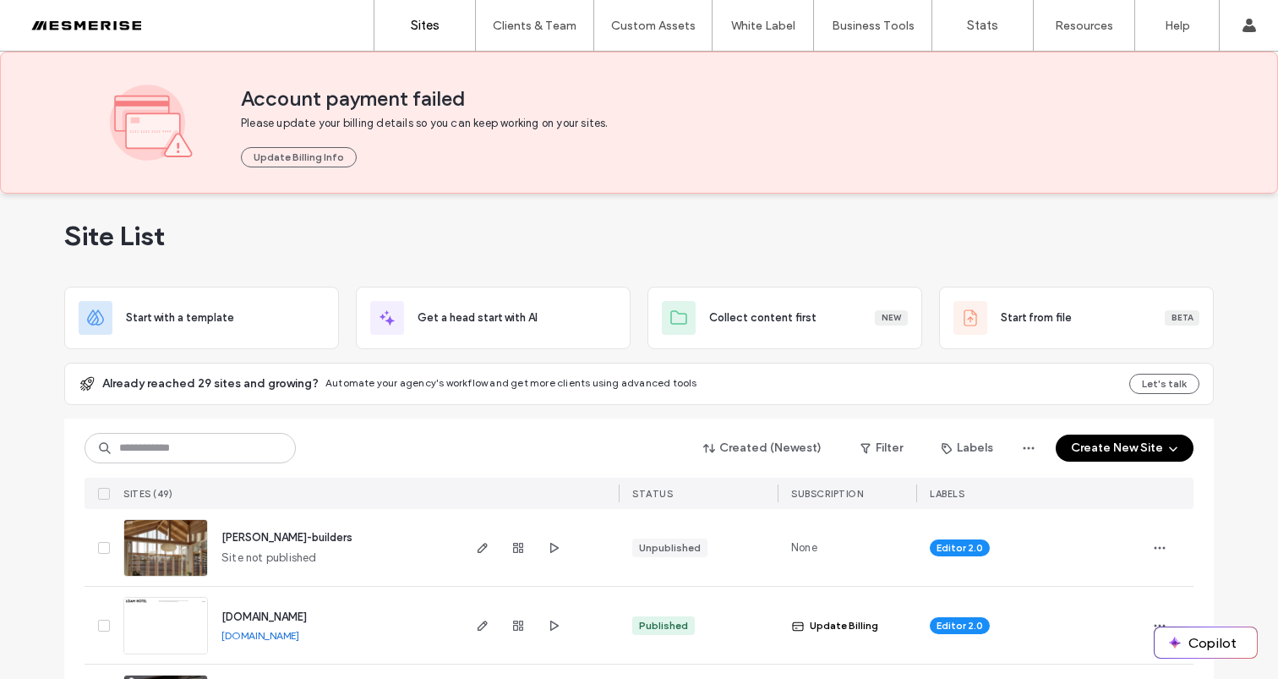
click at [364, 96] on span "Account payment failed" at bounding box center [704, 98] width 927 height 25
click at [440, 102] on span "Account payment failed" at bounding box center [704, 98] width 927 height 25
click at [433, 115] on span "Please update your billing details so you can keep working on your sites." at bounding box center [458, 123] width 435 height 17
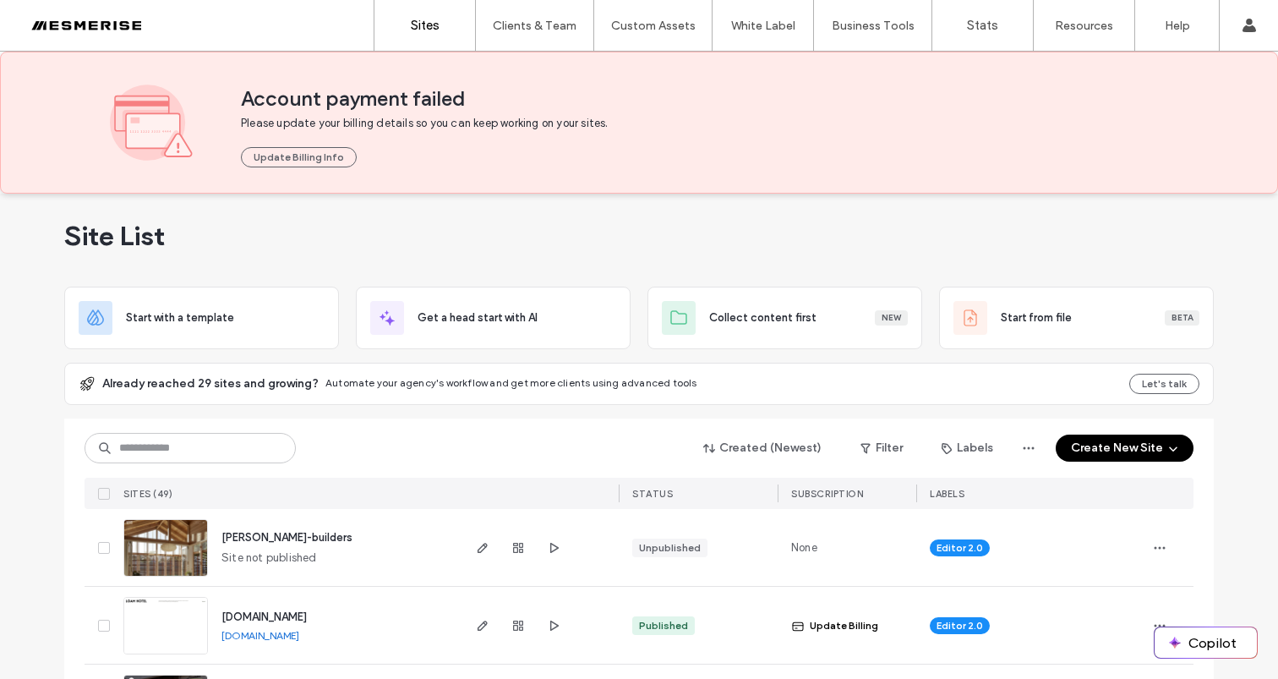
click at [425, 128] on span "Please update your billing details so you can keep working on your sites." at bounding box center [458, 123] width 435 height 17
click at [390, 96] on span "Account payment failed" at bounding box center [704, 98] width 927 height 25
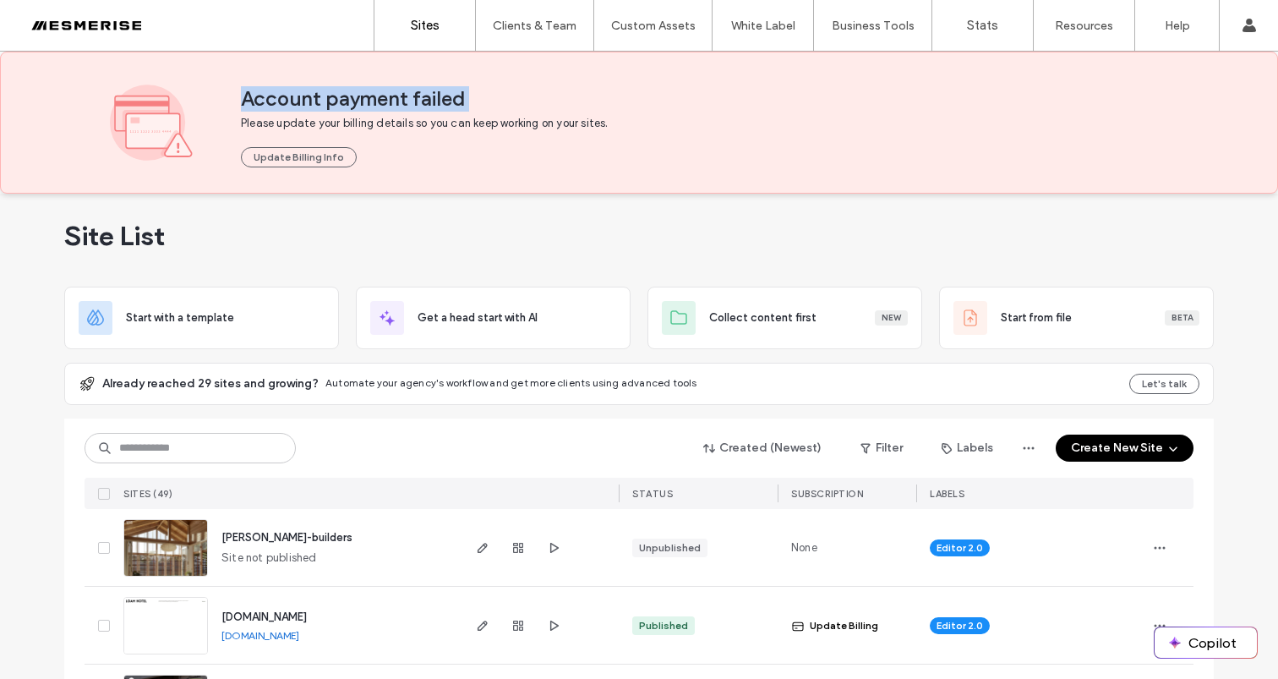
click at [390, 96] on span "Account payment failed" at bounding box center [704, 98] width 927 height 25
click at [446, 112] on div "Account payment failed Please update your billing details so you can keep worki…" at bounding box center [704, 123] width 927 height 90
